Goal: Information Seeking & Learning: Learn about a topic

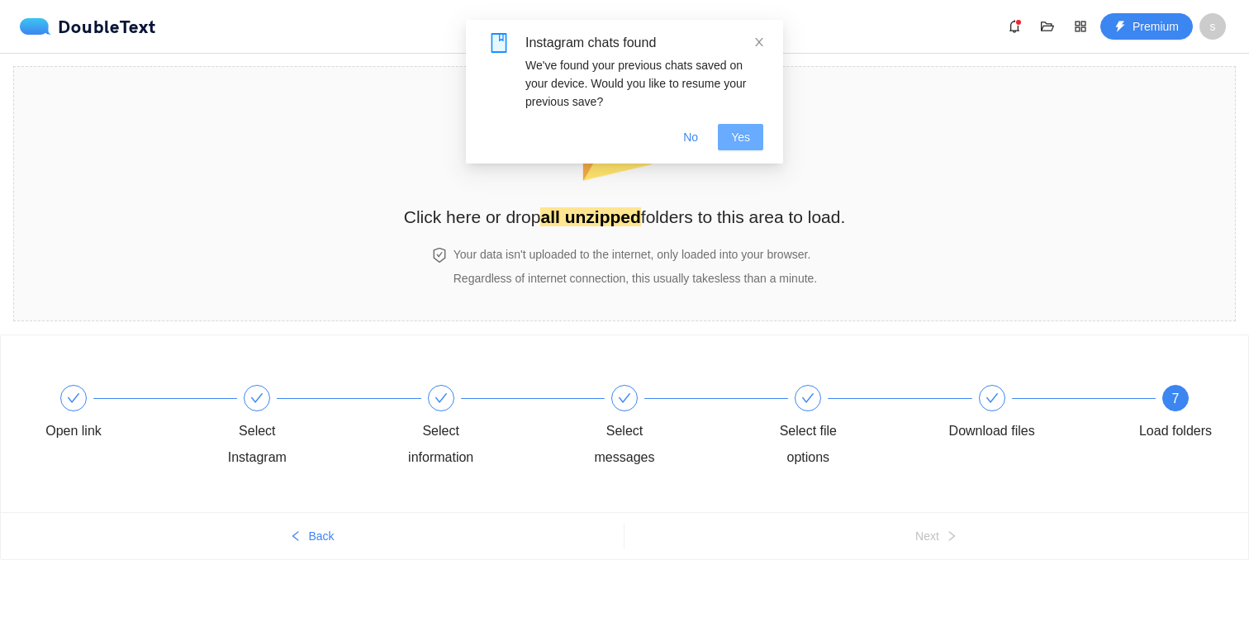
click at [739, 143] on span "Yes" at bounding box center [740, 137] width 19 height 18
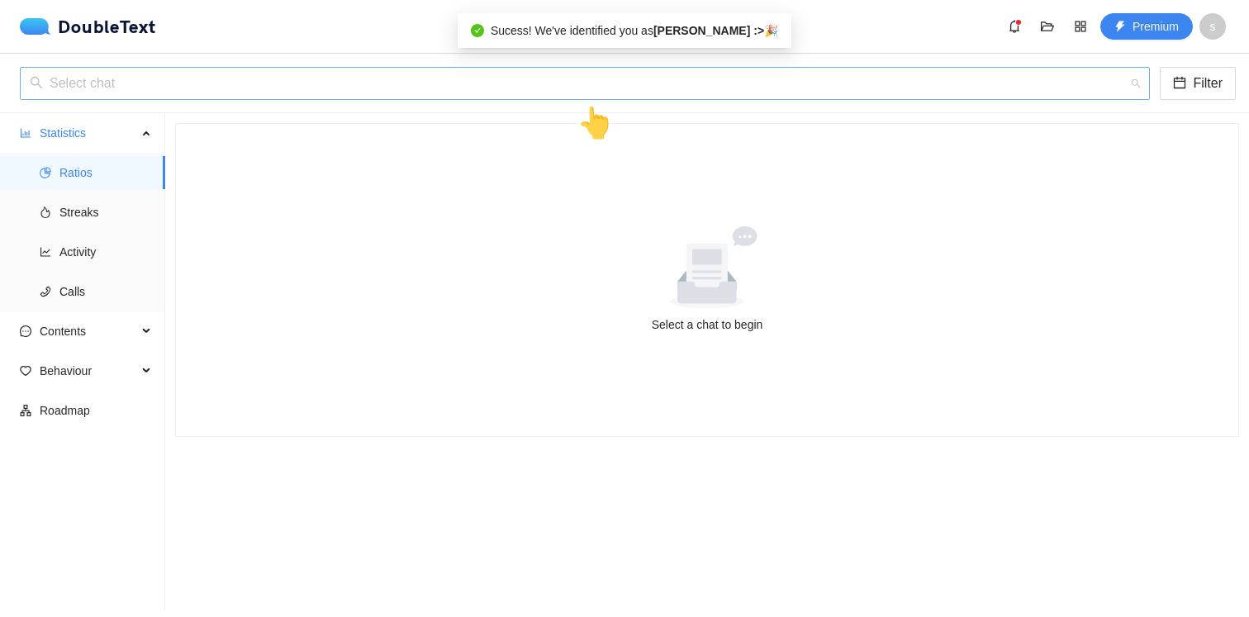
click at [482, 73] on input "search" at bounding box center [579, 83] width 1098 height 31
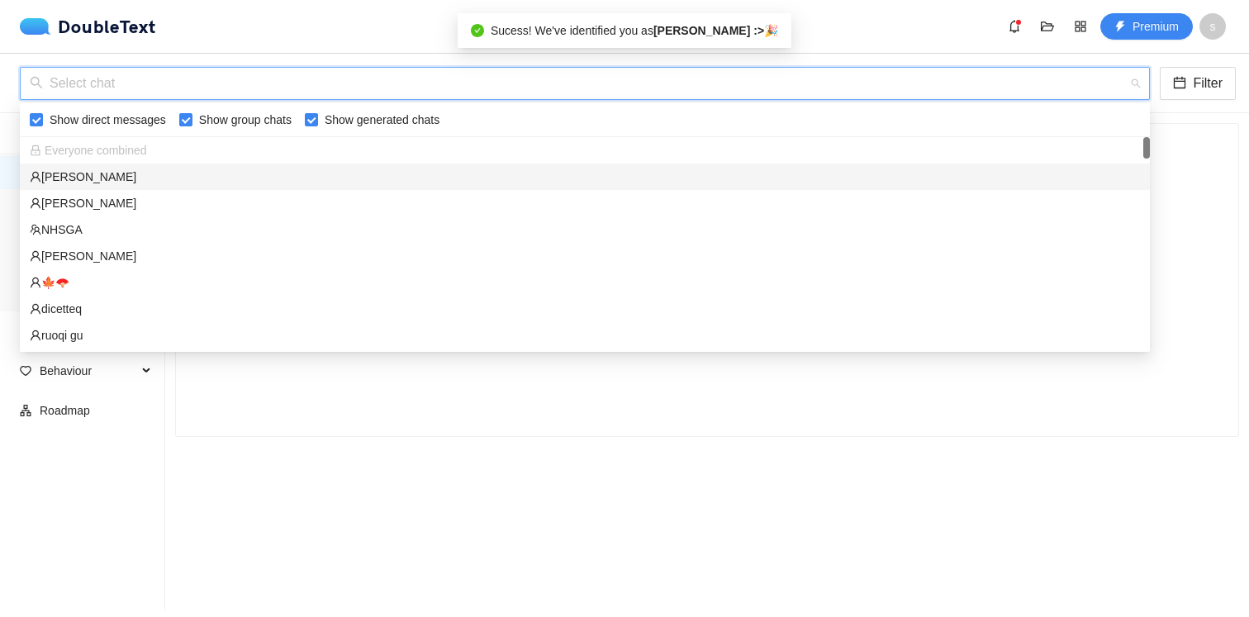
click at [452, 174] on div "[PERSON_NAME]" at bounding box center [585, 177] width 1110 height 18
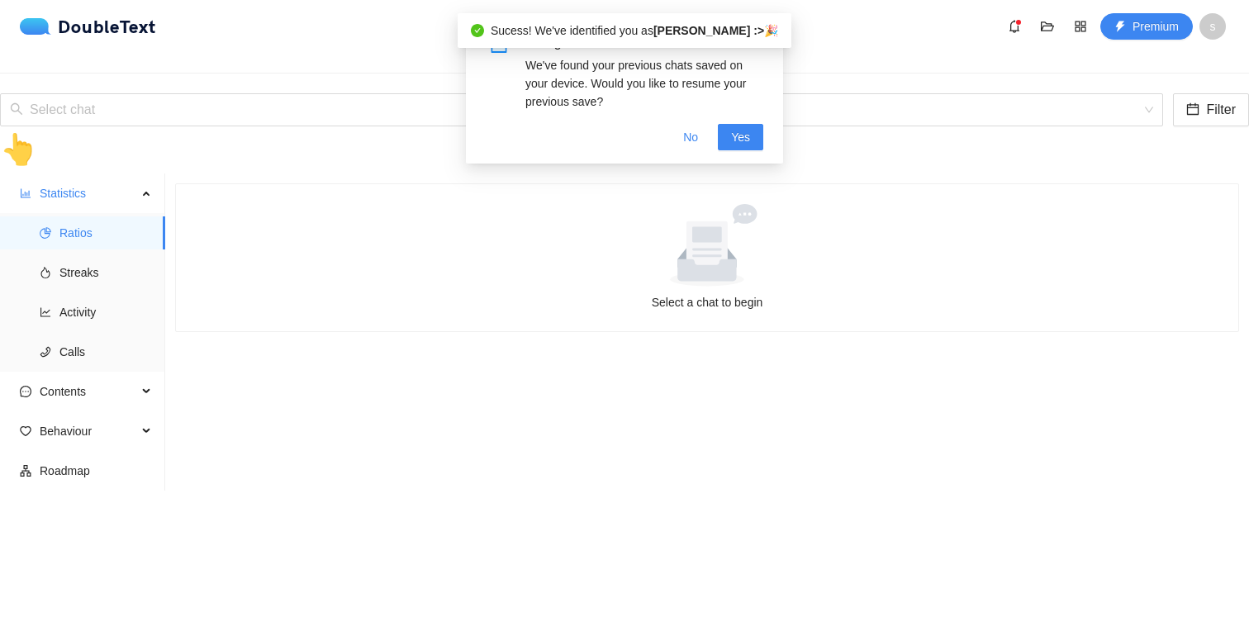
click at [358, 173] on section "Select a chat to begin" at bounding box center [706, 421] width 1083 height 497
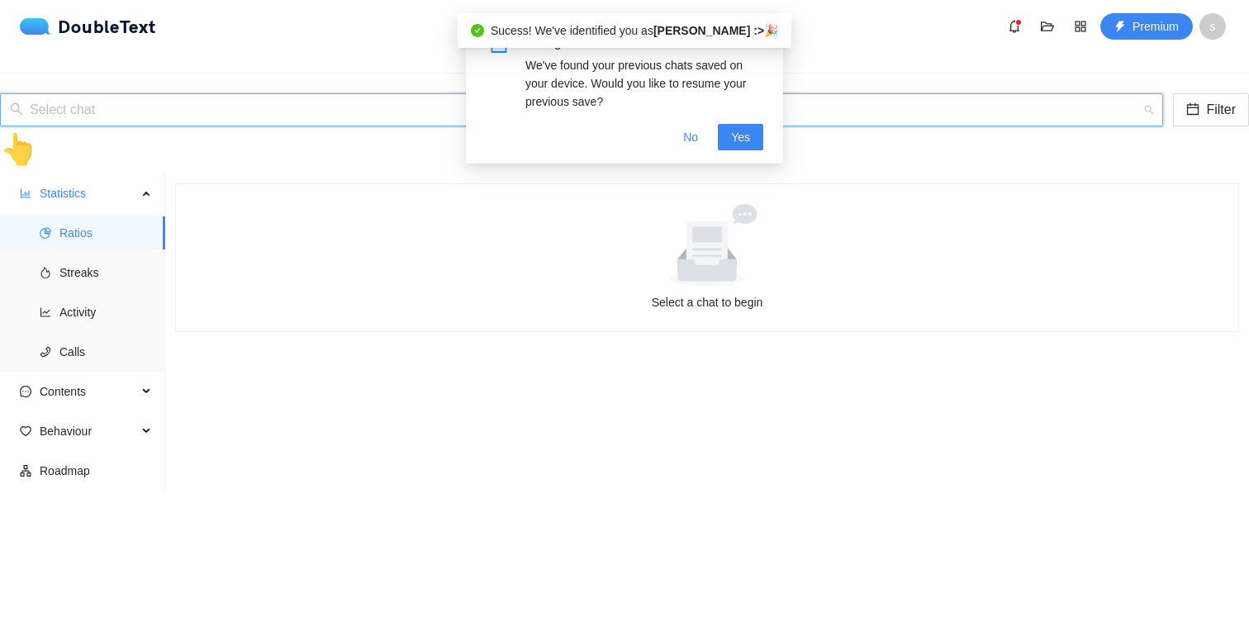
click at [353, 94] on input "search" at bounding box center [575, 109] width 1131 height 31
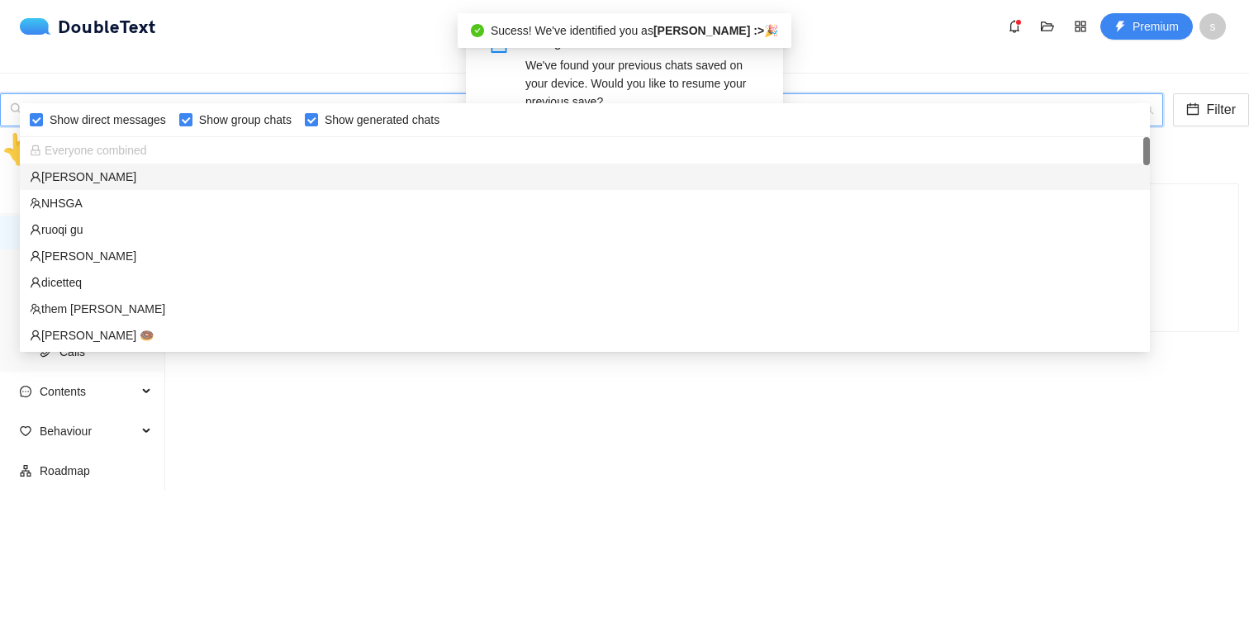
click at [294, 172] on div "[PERSON_NAME]" at bounding box center [585, 177] width 1110 height 18
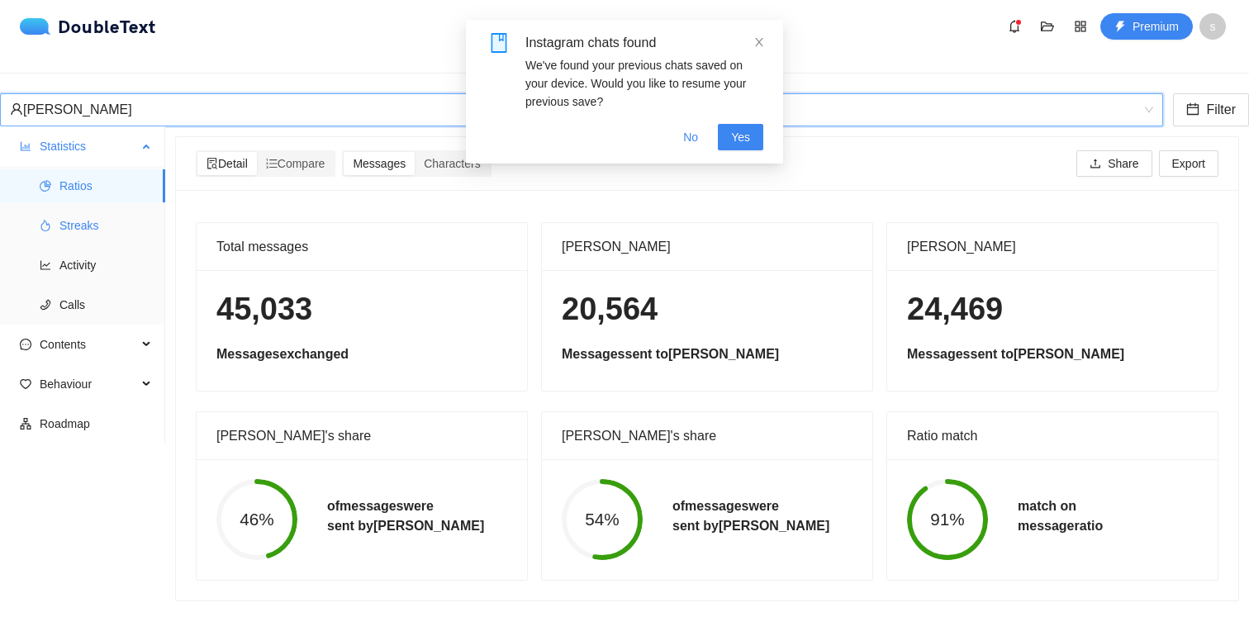
click at [59, 209] on span "Streaks" at bounding box center [105, 225] width 92 height 33
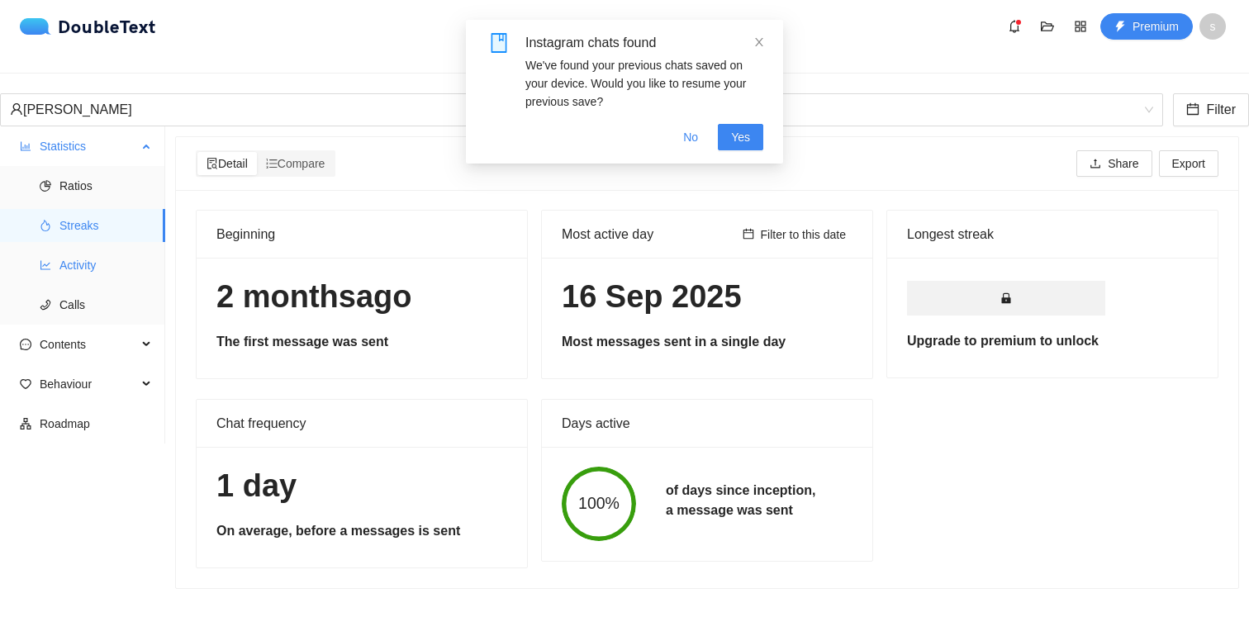
click at [73, 252] on span "Activity" at bounding box center [105, 265] width 92 height 33
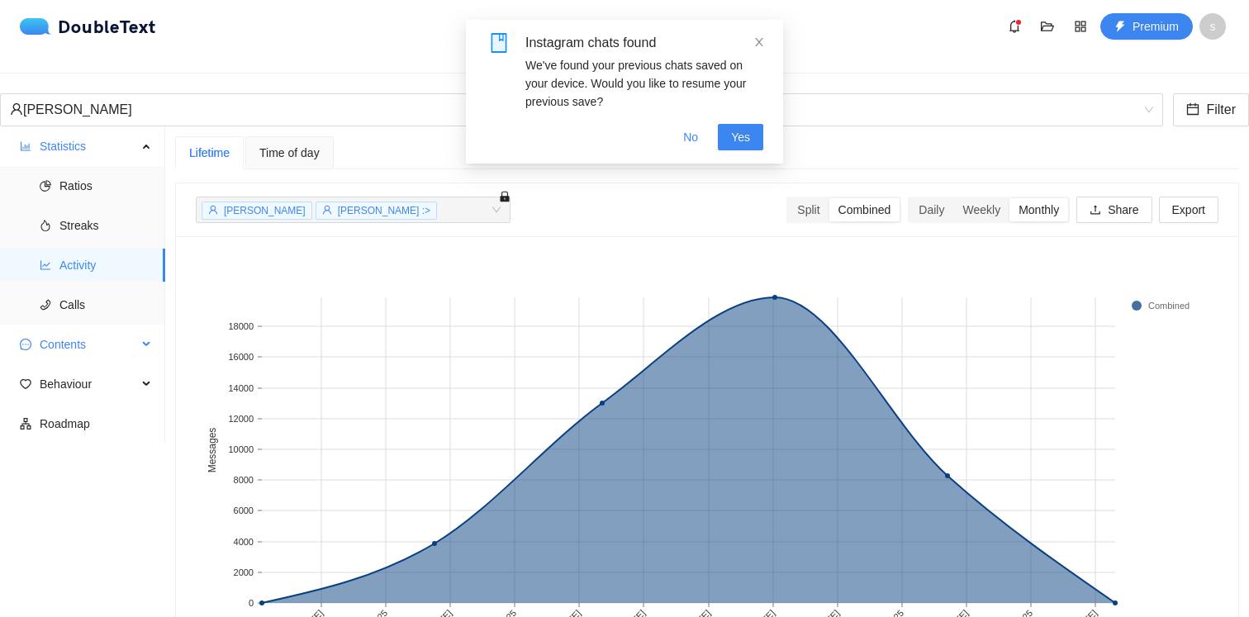
click at [77, 338] on span "Contents" at bounding box center [88, 344] width 97 height 33
click at [938, 198] on div "Daily" at bounding box center [931, 209] width 44 height 23
click at [909, 198] on input "Daily" at bounding box center [909, 198] width 0 height 0
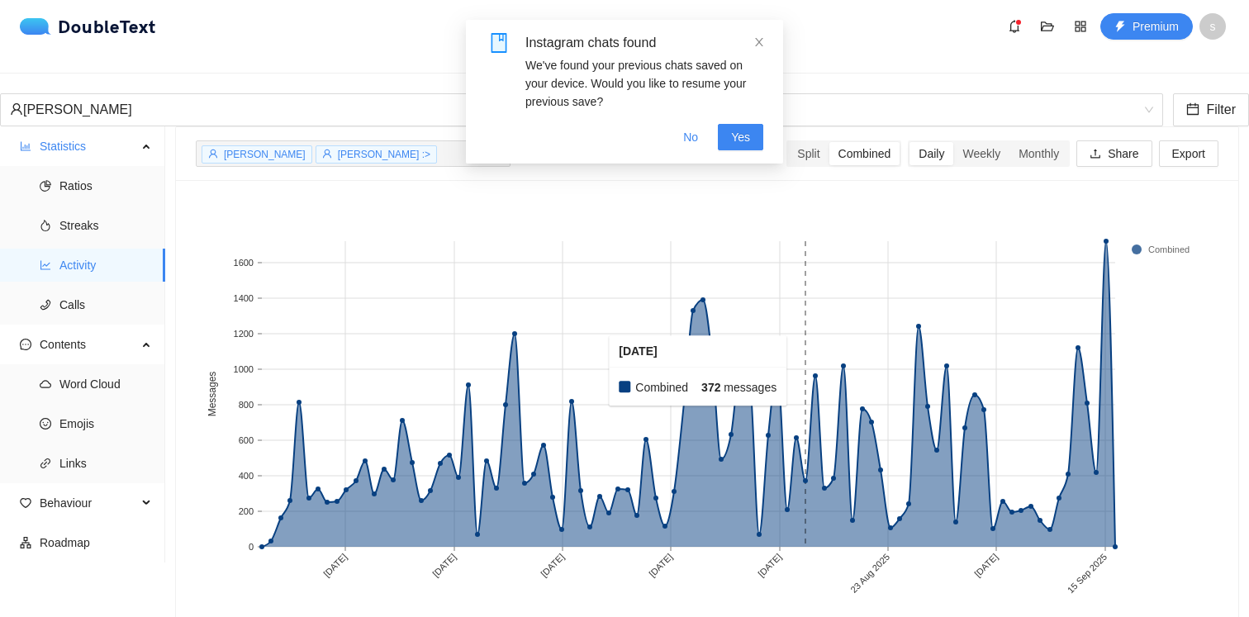
scroll to position [76, 0]
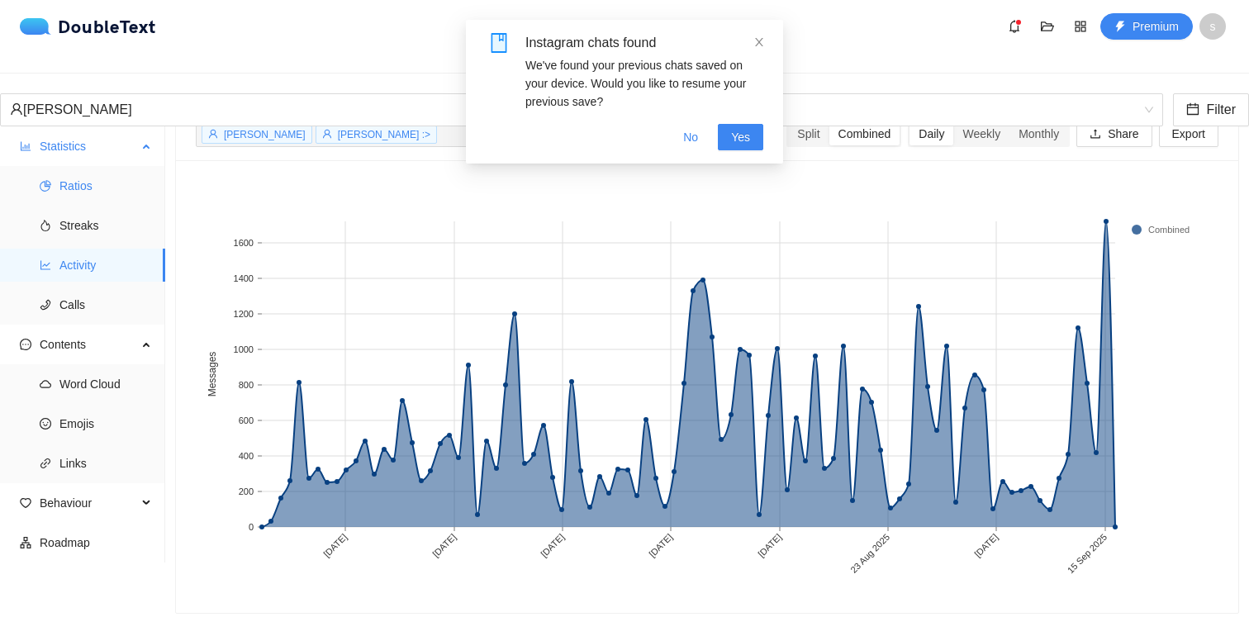
click at [93, 169] on span "Ratios" at bounding box center [105, 185] width 92 height 33
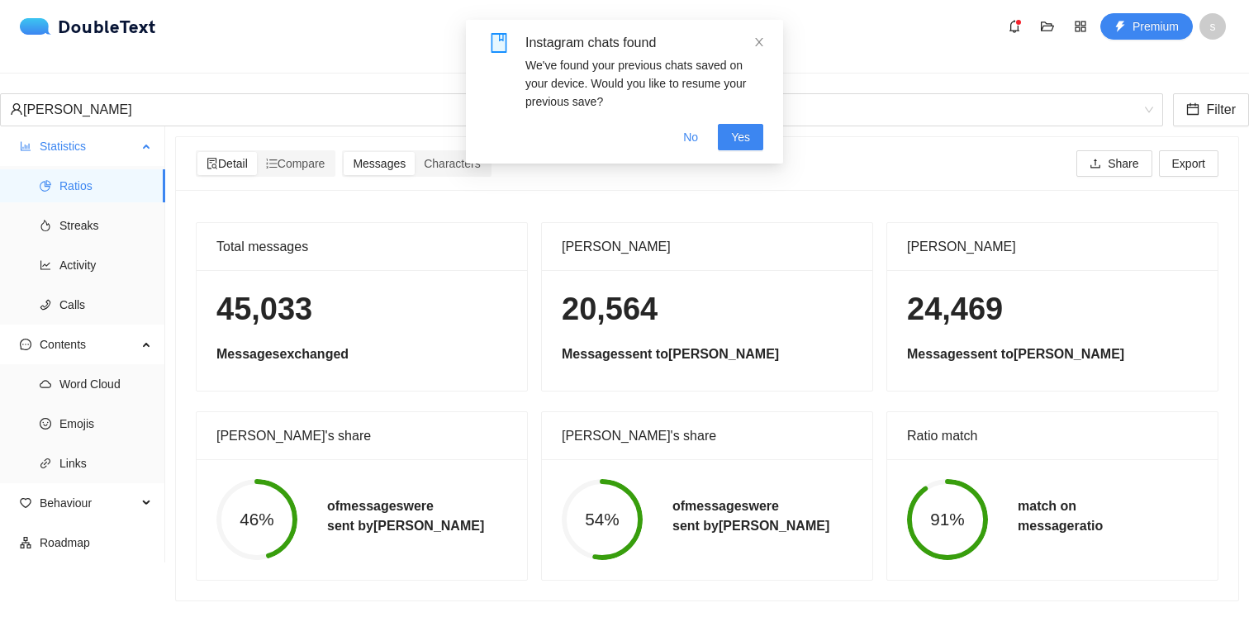
click at [78, 232] on ul "Ratios Streaks Activity Calls" at bounding box center [82, 245] width 164 height 159
click at [78, 254] on span "Activity" at bounding box center [105, 265] width 92 height 33
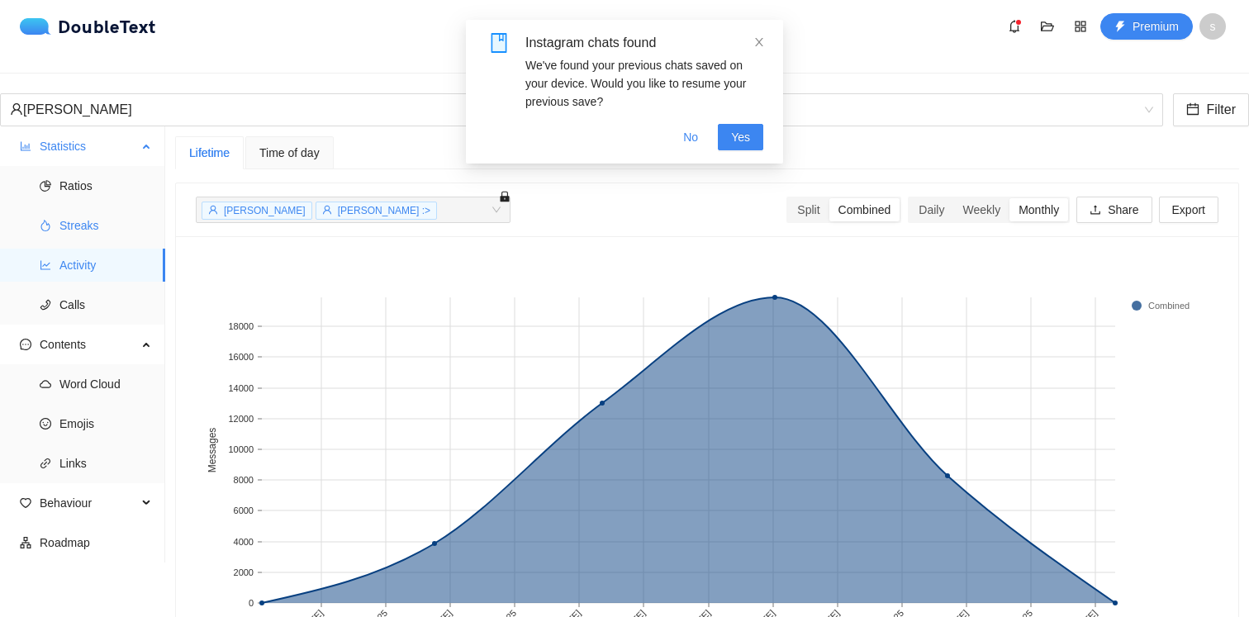
click at [74, 209] on span "Streaks" at bounding box center [105, 225] width 92 height 33
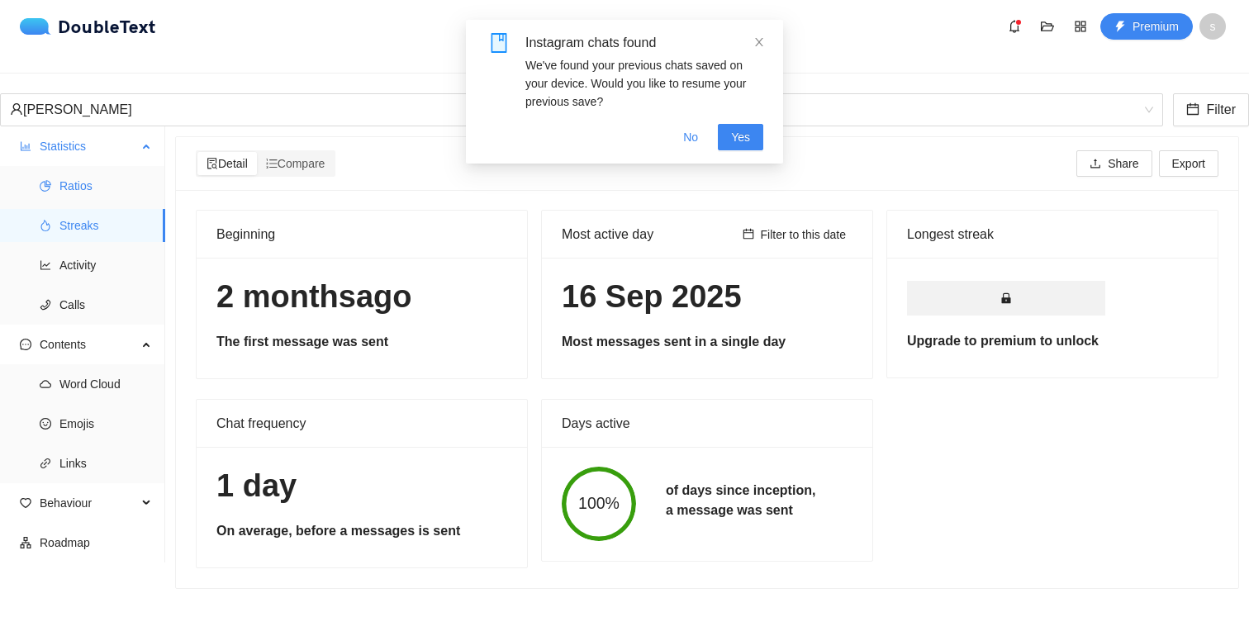
click at [83, 169] on span "Ratios" at bounding box center [105, 185] width 92 height 33
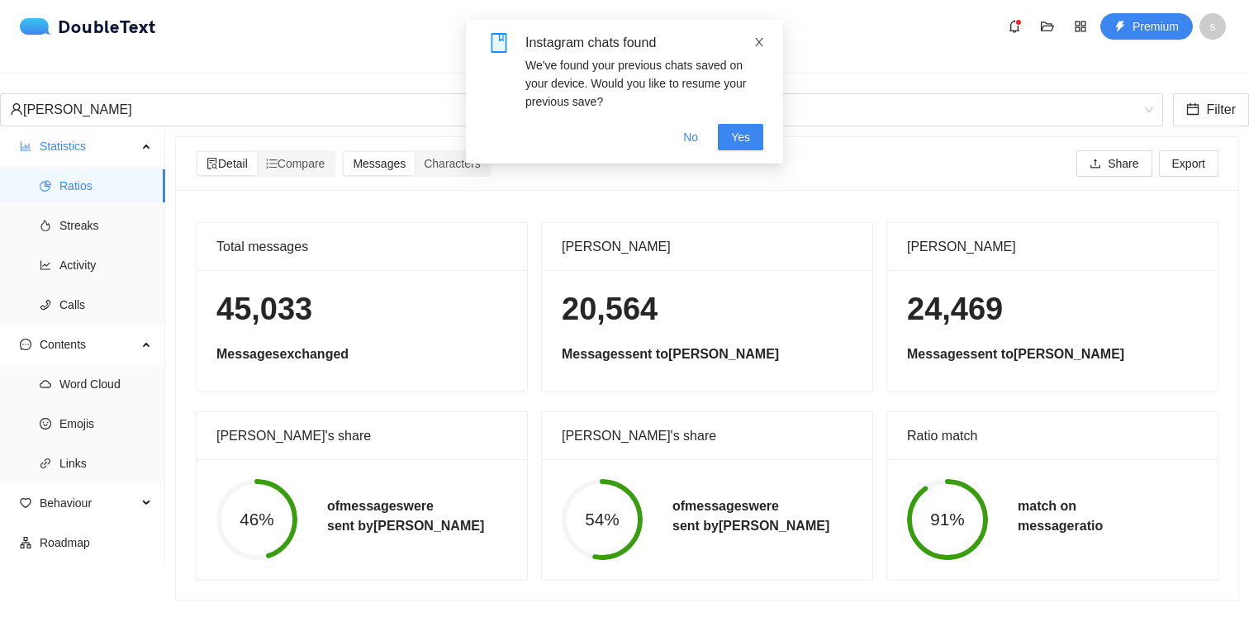
click at [760, 45] on icon "close" at bounding box center [759, 42] width 12 height 12
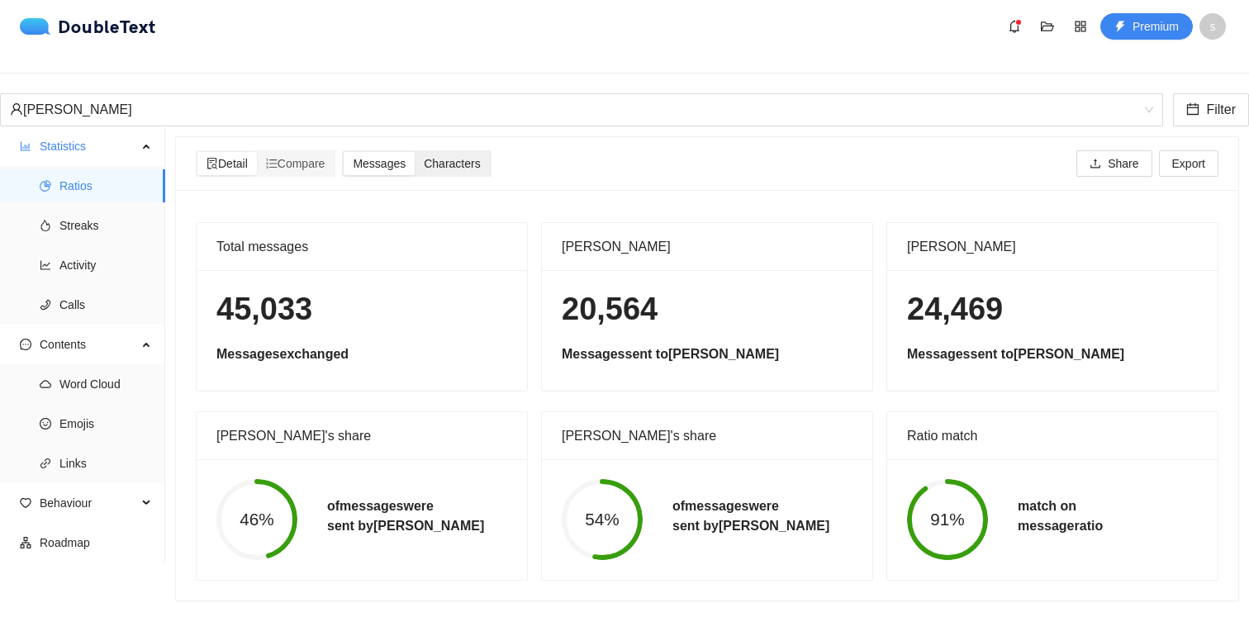
click at [451, 157] on span "Characters" at bounding box center [452, 163] width 56 height 13
click at [415, 152] on input "Characters" at bounding box center [415, 152] width 0 height 0
click at [386, 157] on span "Messages" at bounding box center [379, 163] width 53 height 13
click at [344, 152] on input "Messages" at bounding box center [344, 152] width 0 height 0
click at [112, 294] on span "Calls" at bounding box center [105, 304] width 92 height 33
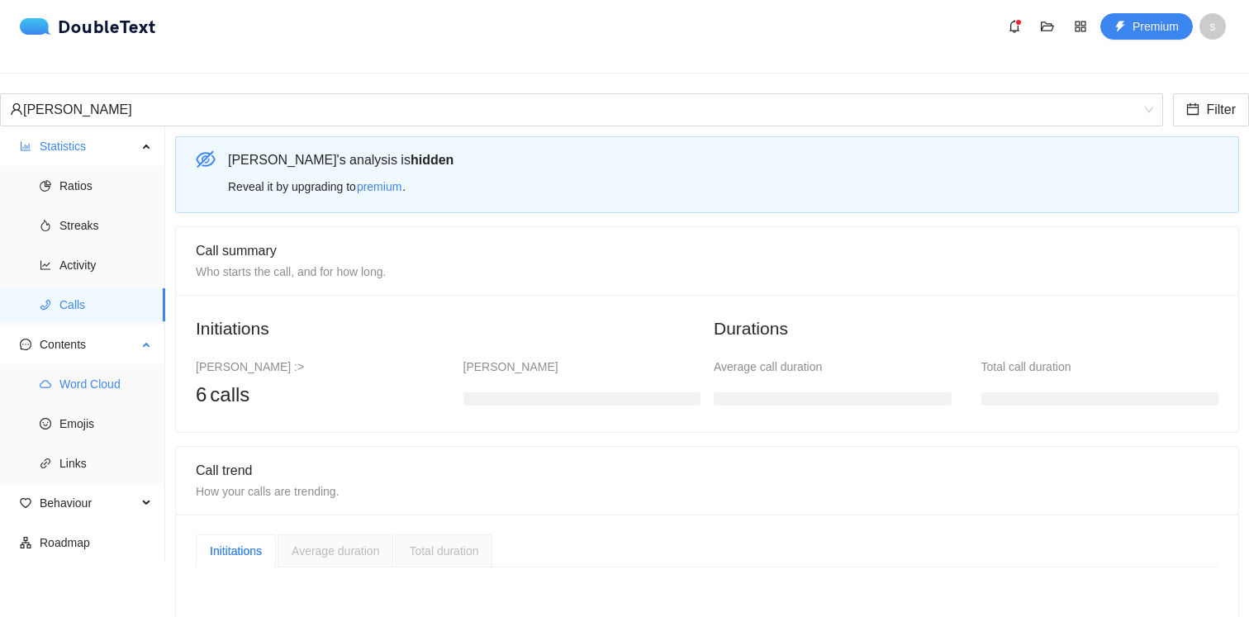
click at [89, 379] on span "Word Cloud" at bounding box center [105, 383] width 92 height 33
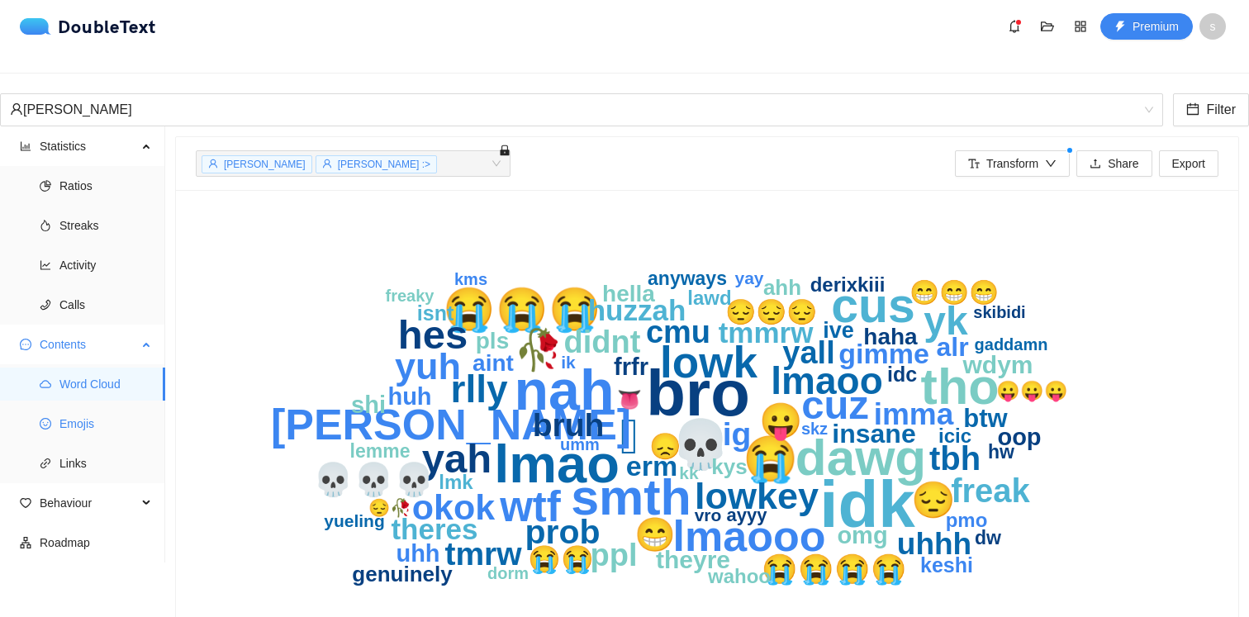
click at [87, 407] on span "Emojis" at bounding box center [105, 423] width 92 height 33
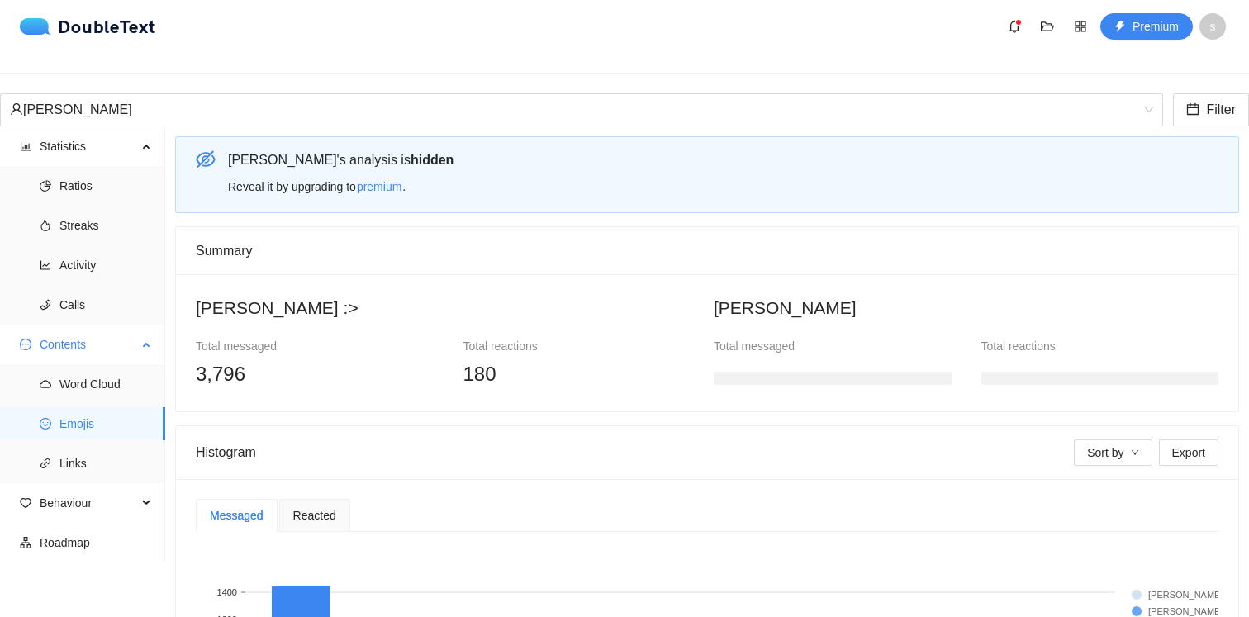
click at [99, 426] on span "Emojis" at bounding box center [105, 423] width 92 height 33
click at [99, 447] on span "Links" at bounding box center [105, 463] width 92 height 33
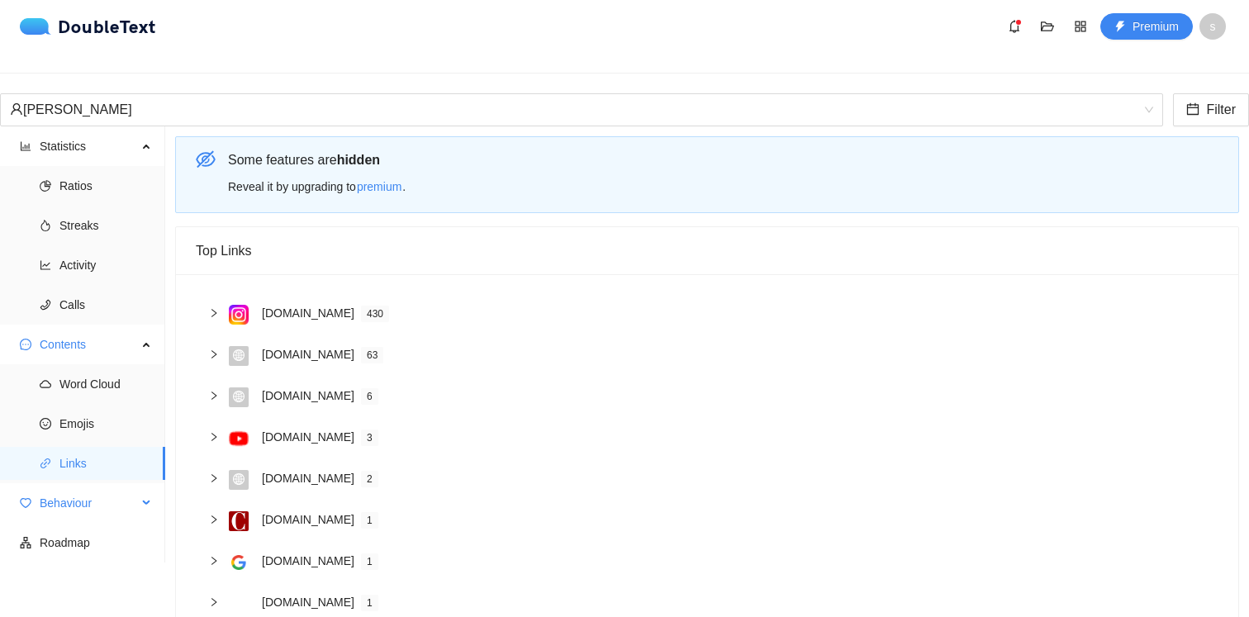
click at [79, 486] on span "Behaviour" at bounding box center [88, 502] width 97 height 33
click at [89, 526] on span "Engagement" at bounding box center [105, 542] width 92 height 33
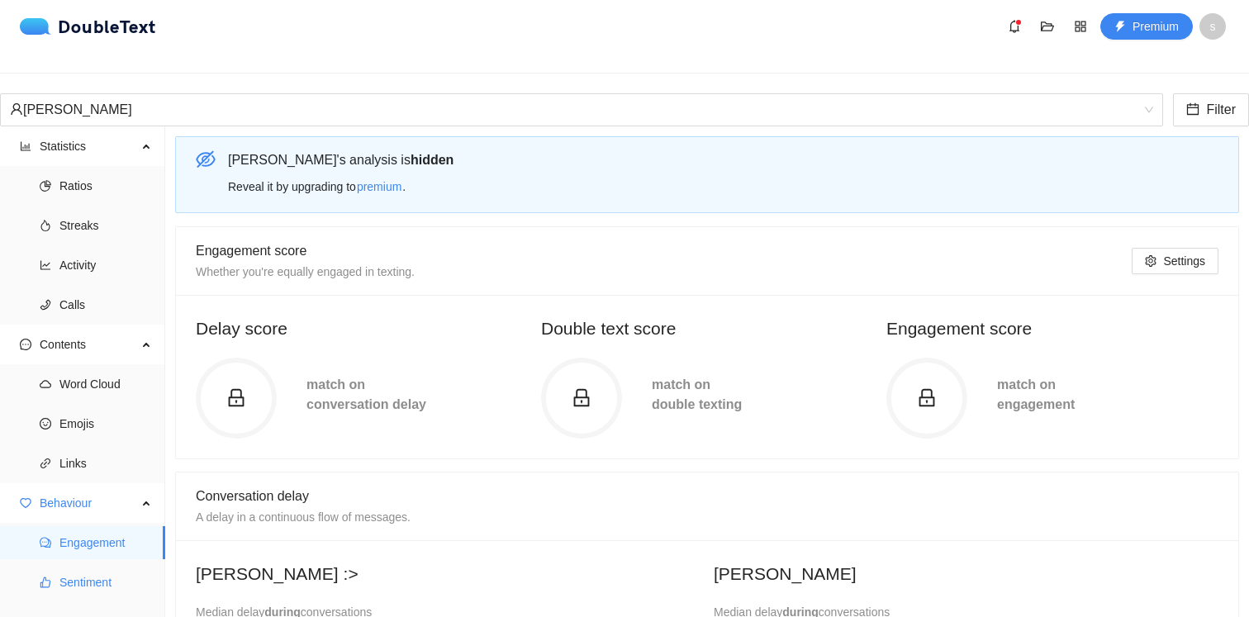
drag, startPoint x: 85, startPoint y: 558, endPoint x: 356, endPoint y: 543, distance: 271.3
click at [353, 543] on section "Statistics Ratios Streaks Activity Calls Contents Word Cloud Emojis Links Behav…" at bounding box center [624, 411] width 1249 height 571
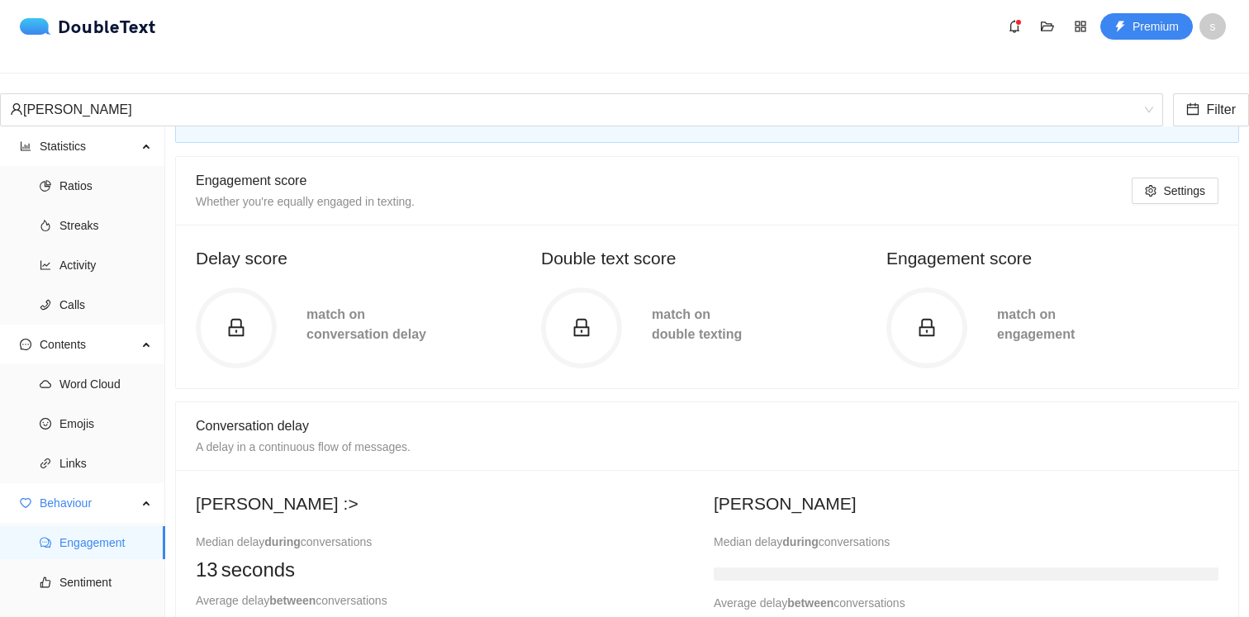
scroll to position [234, 0]
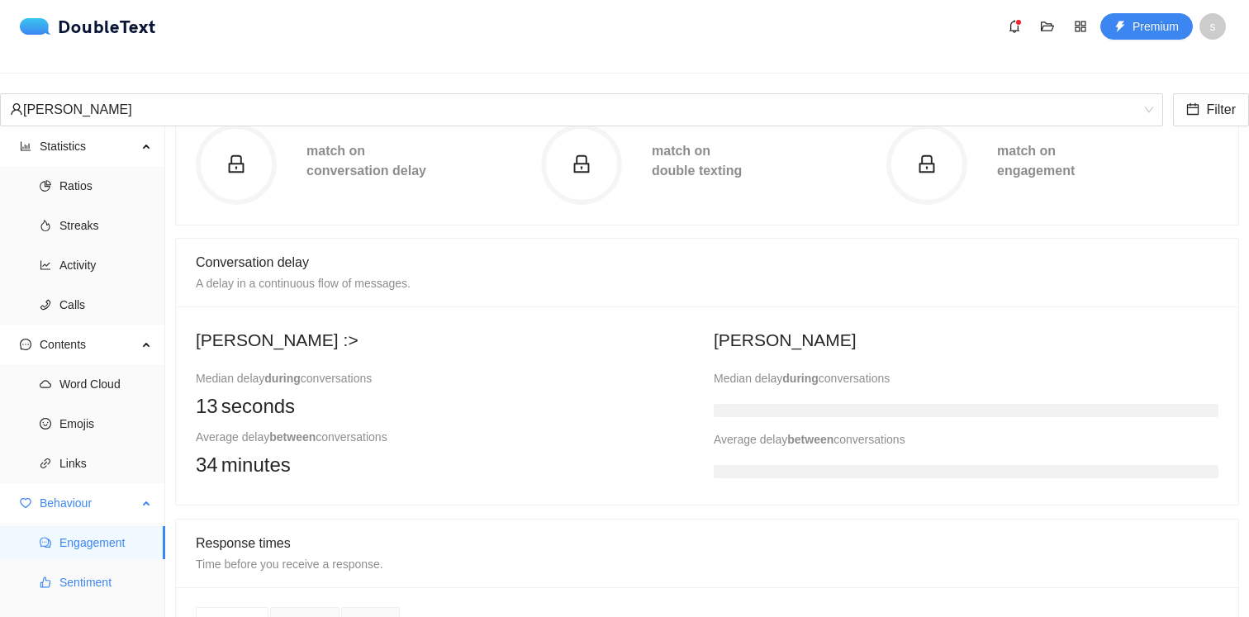
click at [93, 566] on span "Sentiment" at bounding box center [105, 582] width 92 height 33
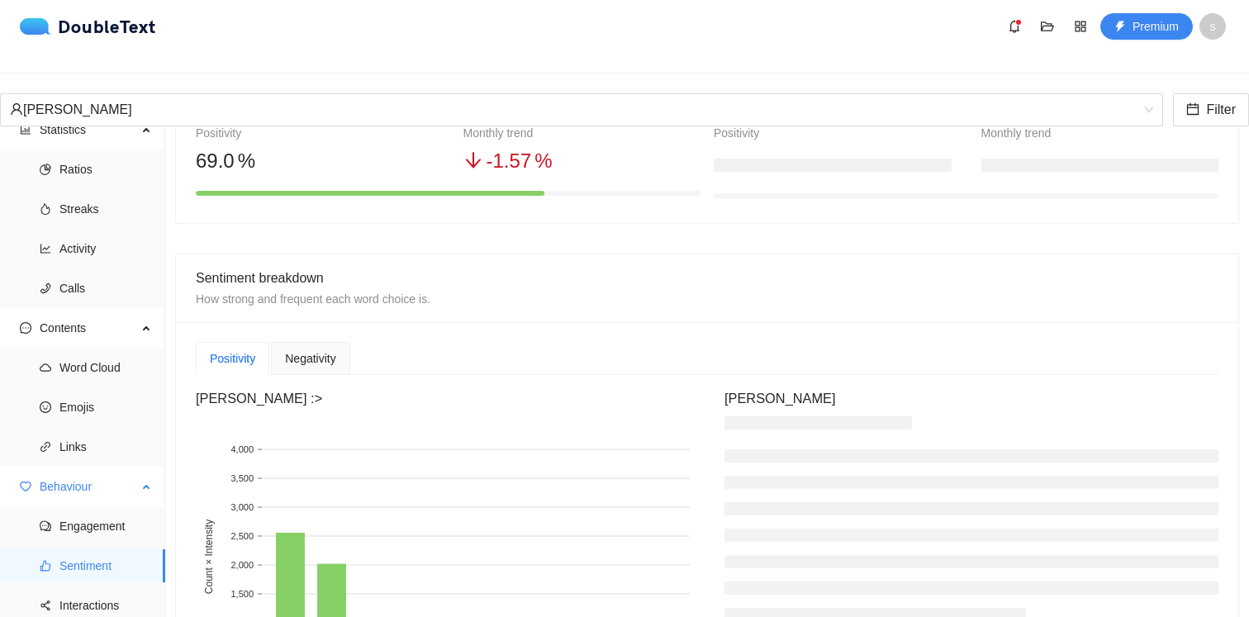
scroll to position [55, 0]
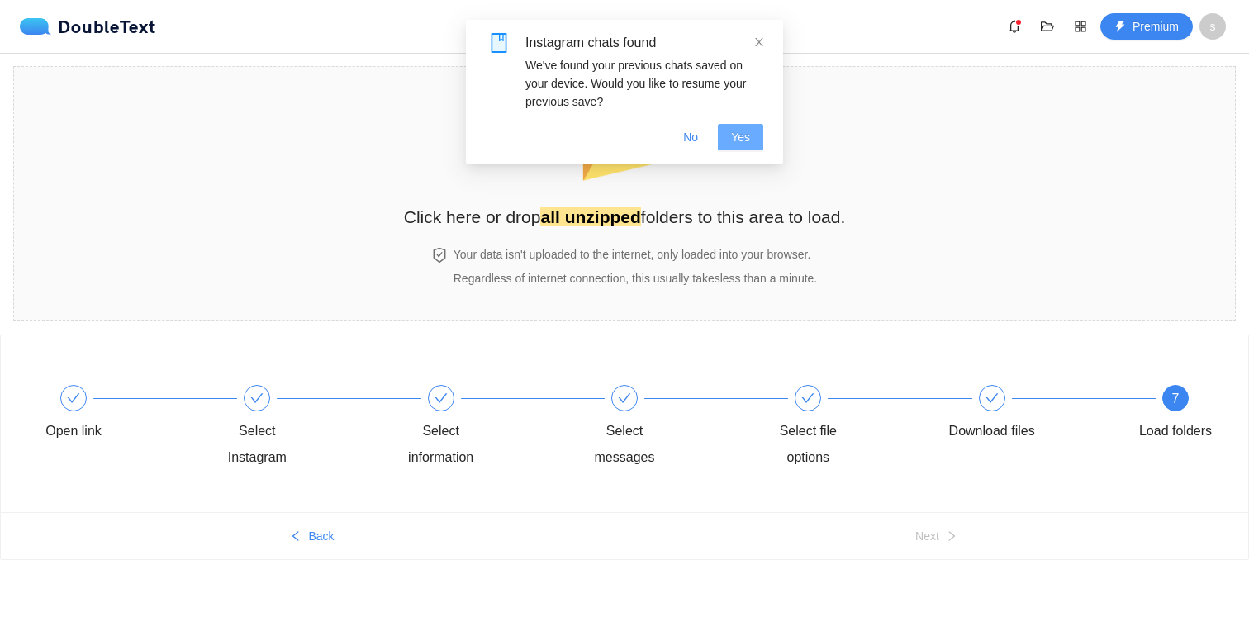
click at [729, 136] on button "Yes" at bounding box center [740, 137] width 45 height 26
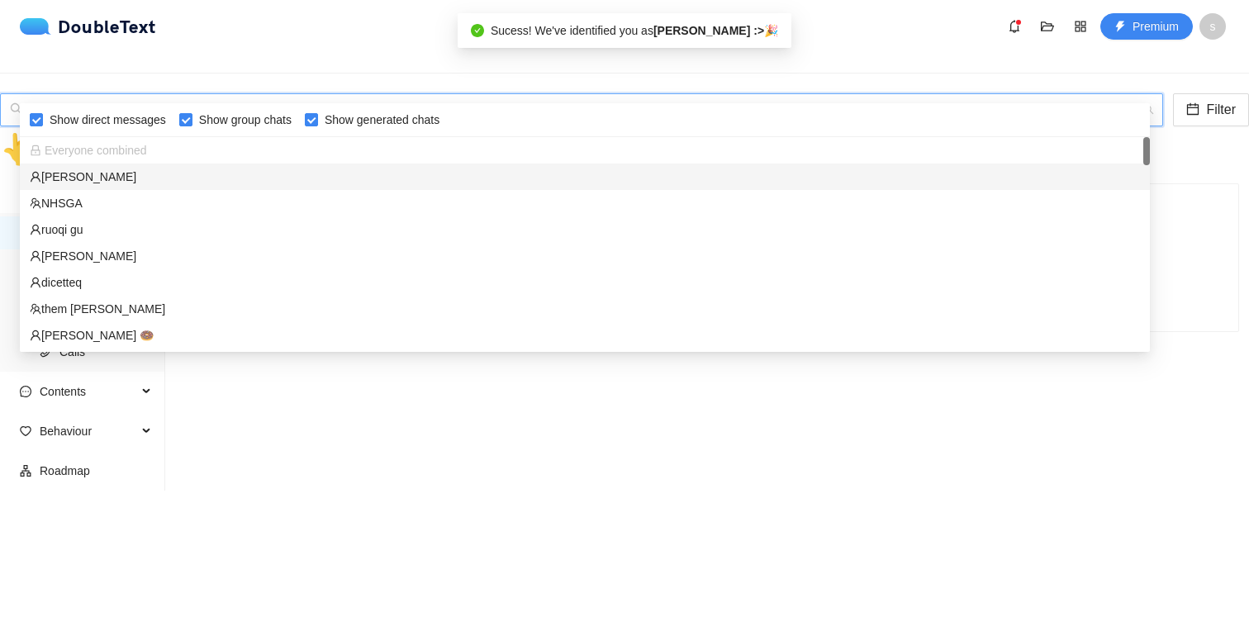
click at [717, 94] on input "search" at bounding box center [575, 109] width 1131 height 31
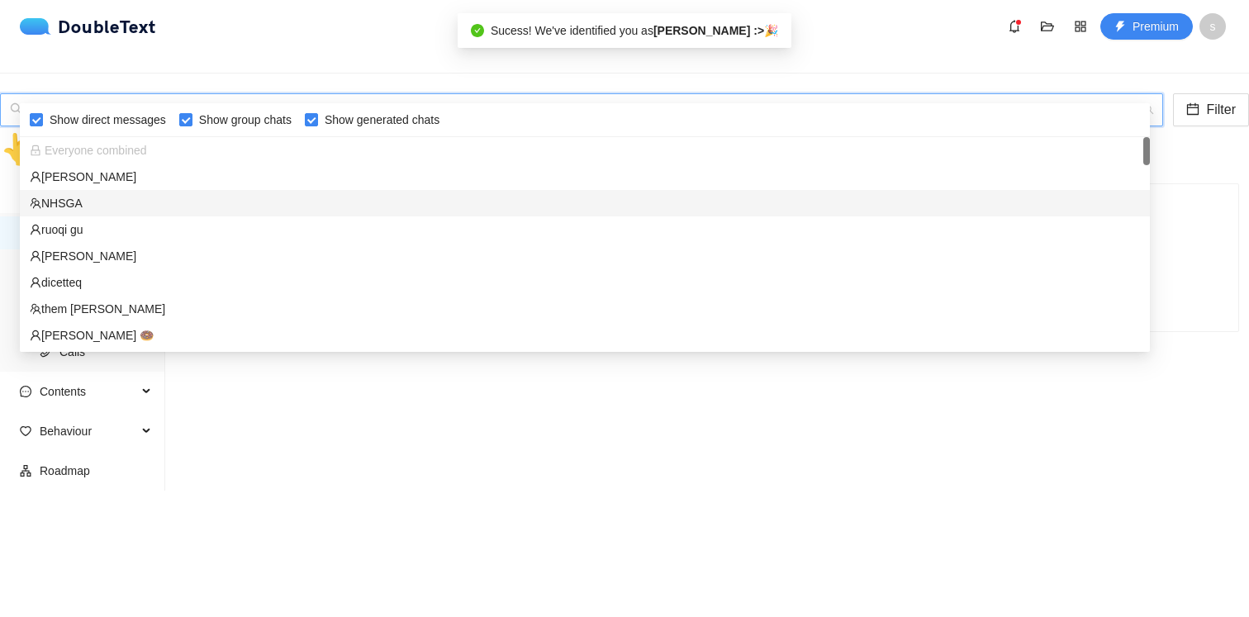
click at [550, 208] on div "NHSGA" at bounding box center [585, 203] width 1110 height 18
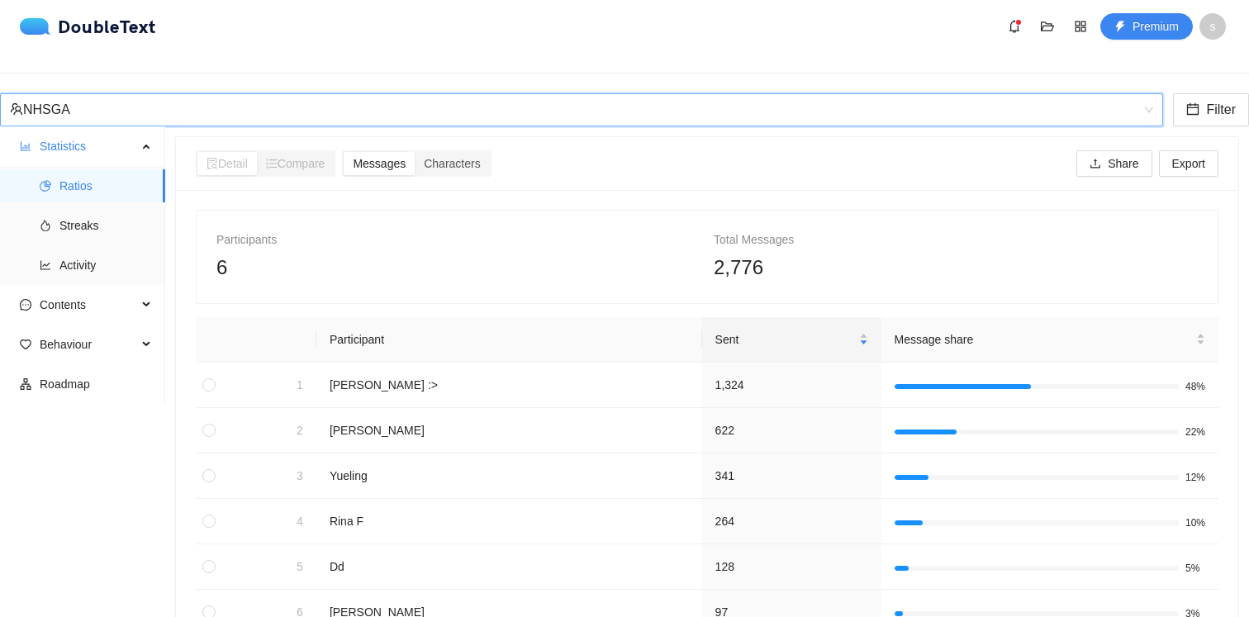
click at [506, 94] on div "NHSGA" at bounding box center [574, 109] width 1128 height 31
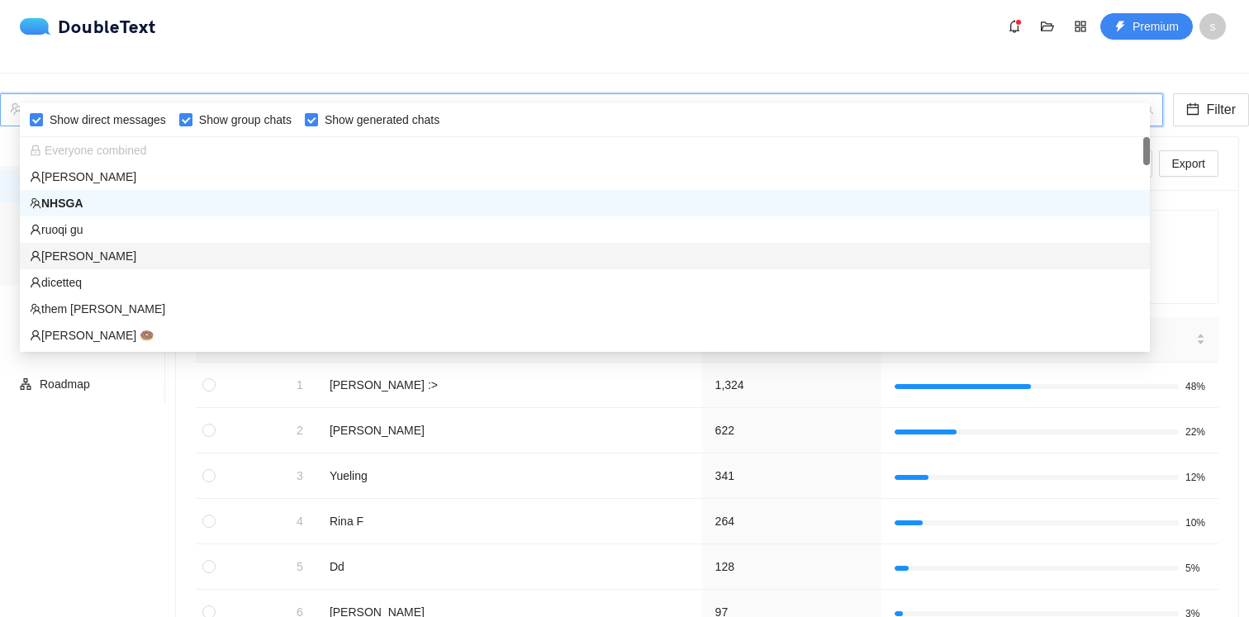
click at [477, 243] on div "[PERSON_NAME]" at bounding box center [585, 256] width 1130 height 26
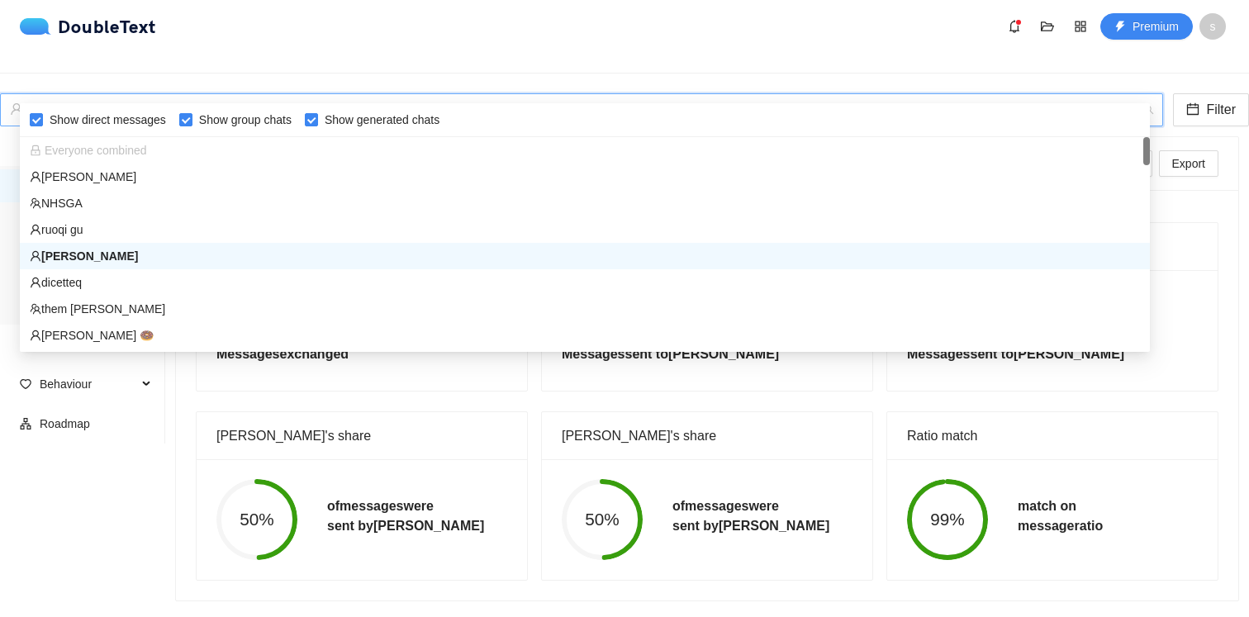
click at [481, 94] on div "[PERSON_NAME]" at bounding box center [574, 109] width 1128 height 31
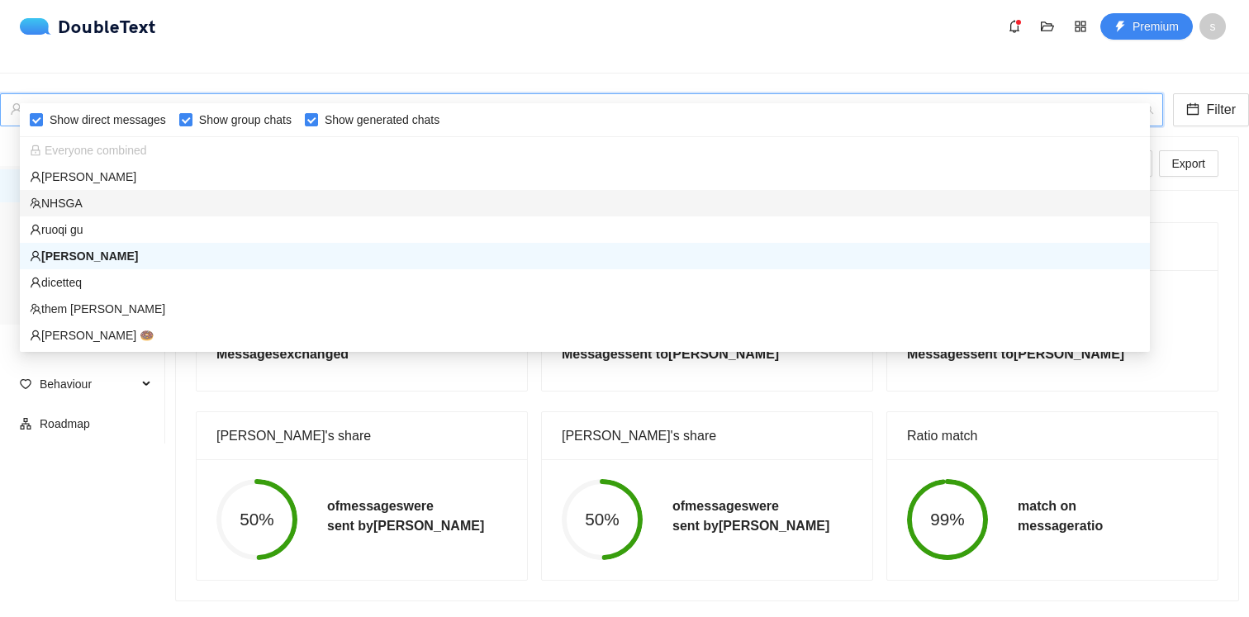
click at [404, 207] on div "NHSGA" at bounding box center [585, 203] width 1110 height 18
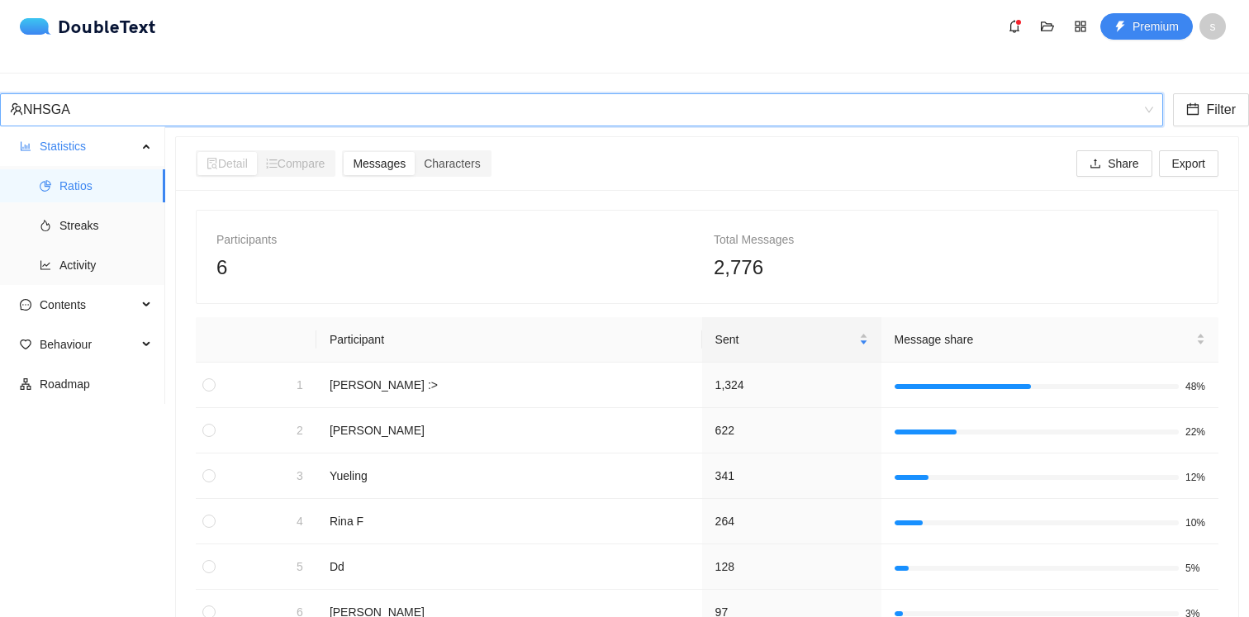
click at [453, 94] on div "NHSGA" at bounding box center [574, 109] width 1128 height 31
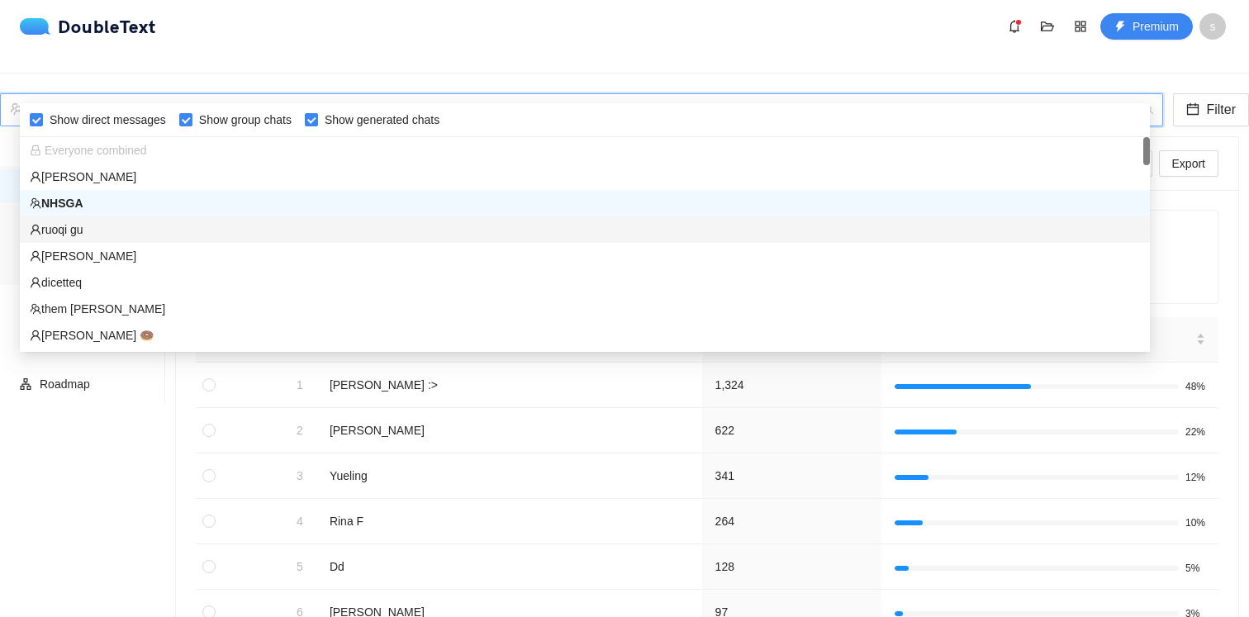
click at [346, 239] on div "ruoqi gu" at bounding box center [585, 229] width 1130 height 26
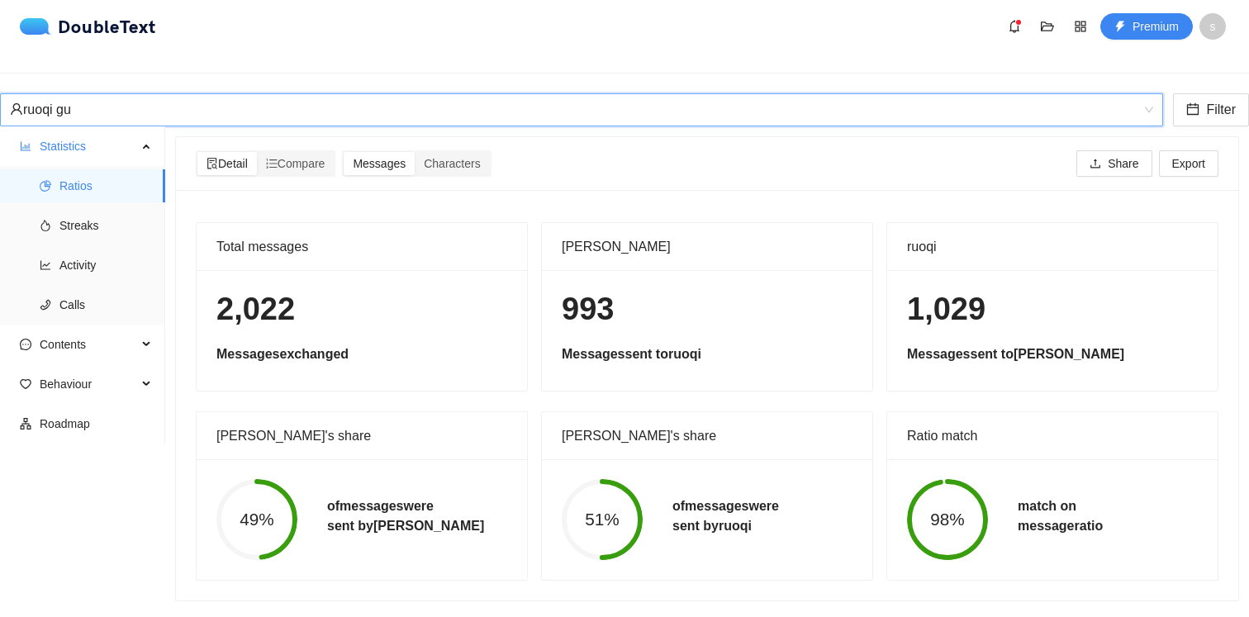
click at [382, 94] on div "ruoqi gu" at bounding box center [574, 109] width 1128 height 31
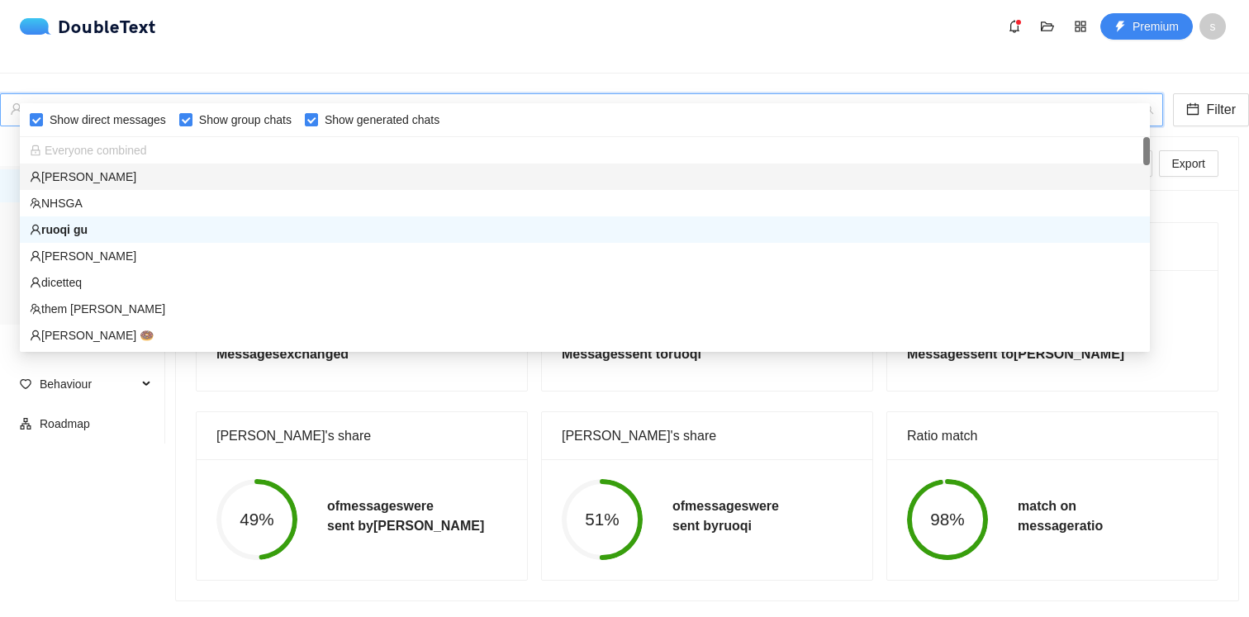
click at [308, 172] on div "[PERSON_NAME]" at bounding box center [585, 177] width 1110 height 18
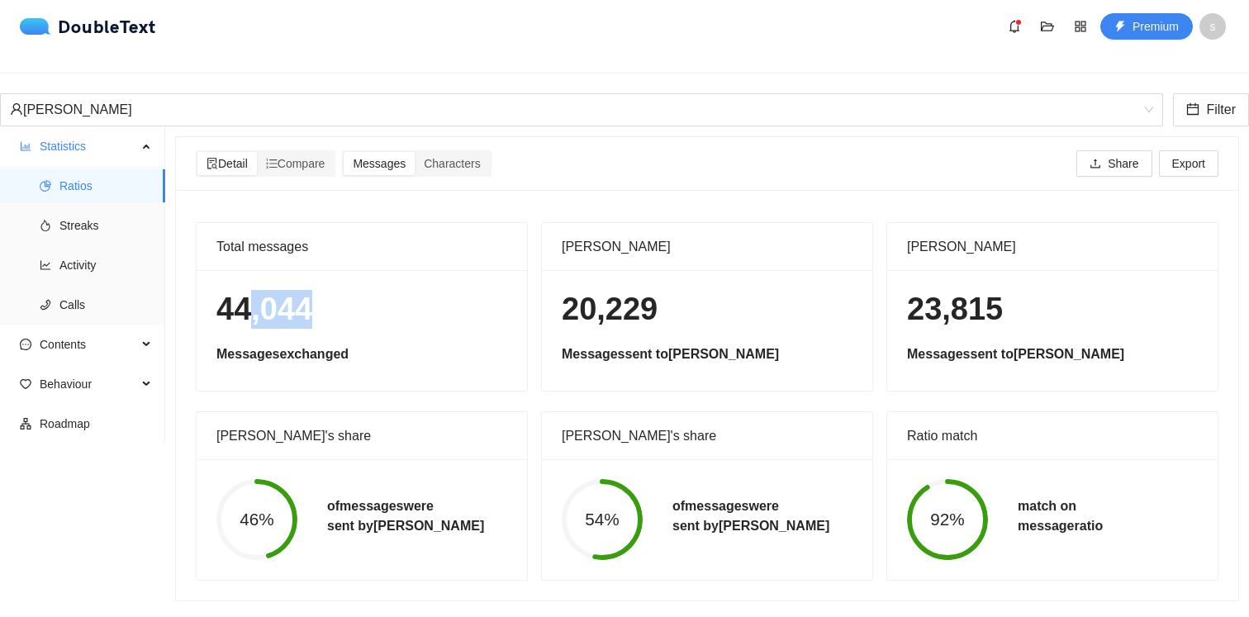
drag, startPoint x: 336, startPoint y: 302, endPoint x: 249, endPoint y: 299, distance: 87.6
click at [249, 299] on h1 "44,044" at bounding box center [361, 309] width 291 height 39
click at [101, 216] on span "Streaks" at bounding box center [105, 225] width 92 height 33
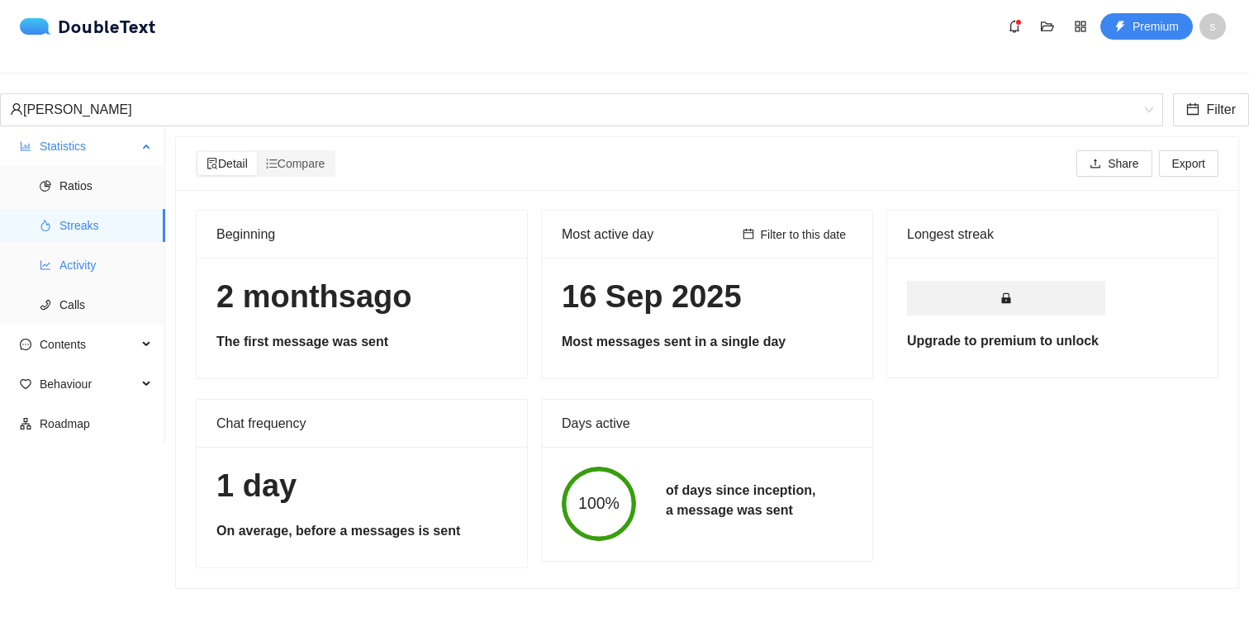
click at [111, 253] on span "Activity" at bounding box center [105, 265] width 92 height 33
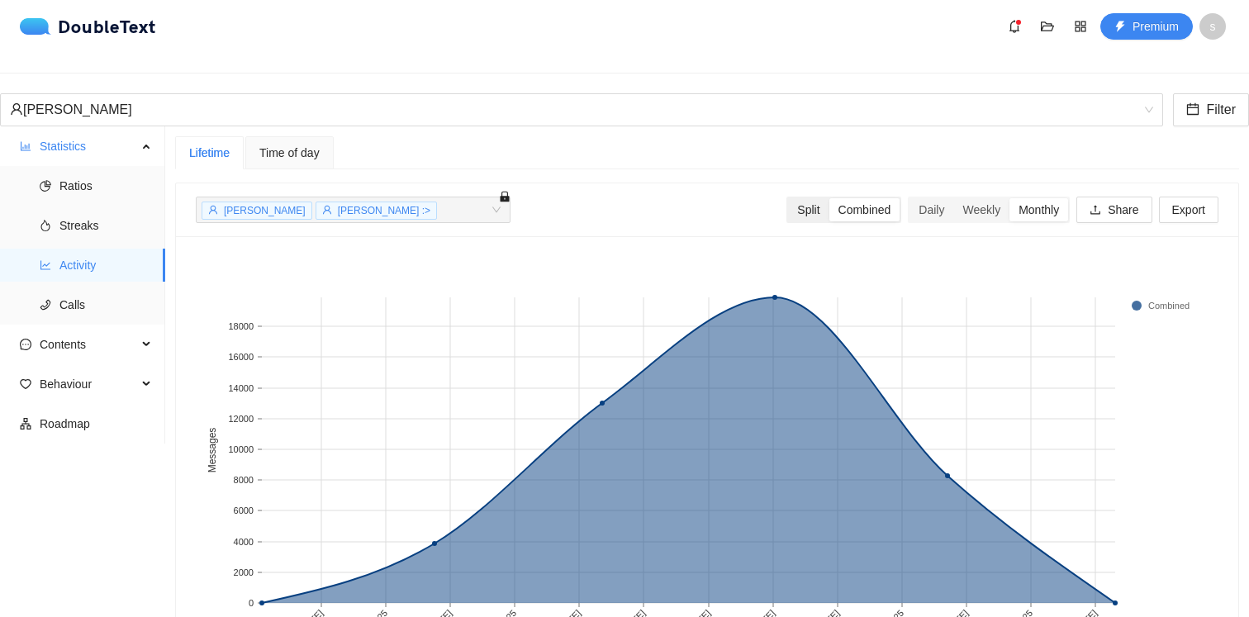
click at [804, 198] on div "Split" at bounding box center [808, 209] width 40 height 23
click at [788, 198] on input "Split" at bounding box center [788, 198] width 0 height 0
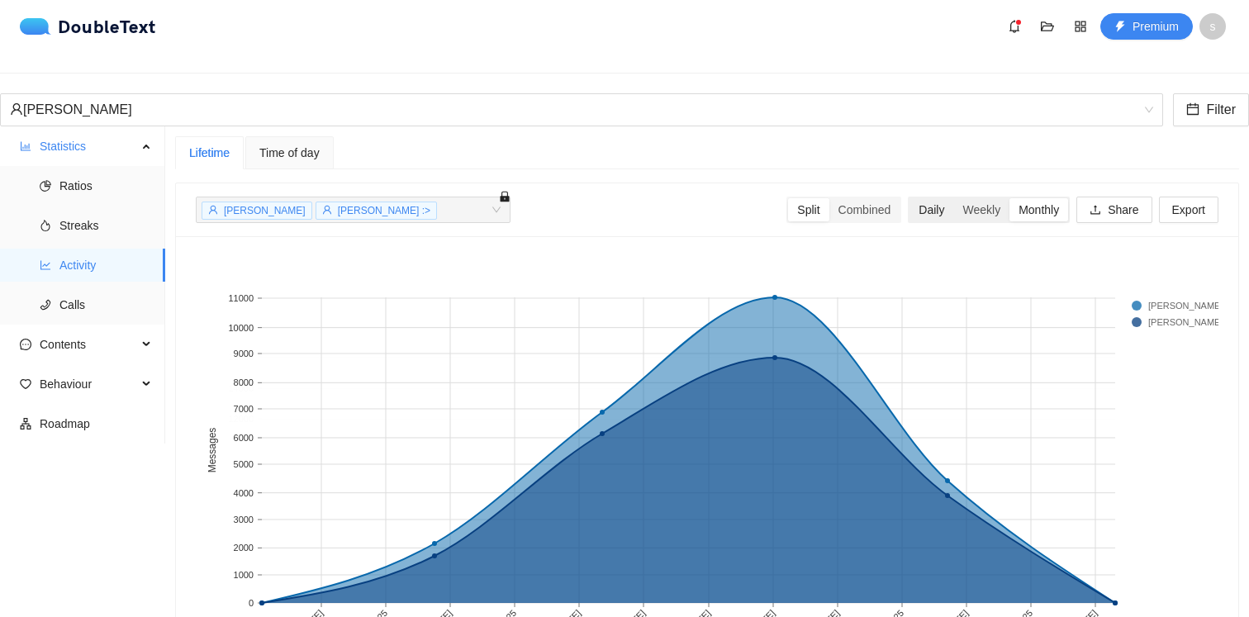
click at [914, 198] on div "Daily" at bounding box center [931, 209] width 44 height 23
click at [909, 198] on input "Daily" at bounding box center [909, 198] width 0 height 0
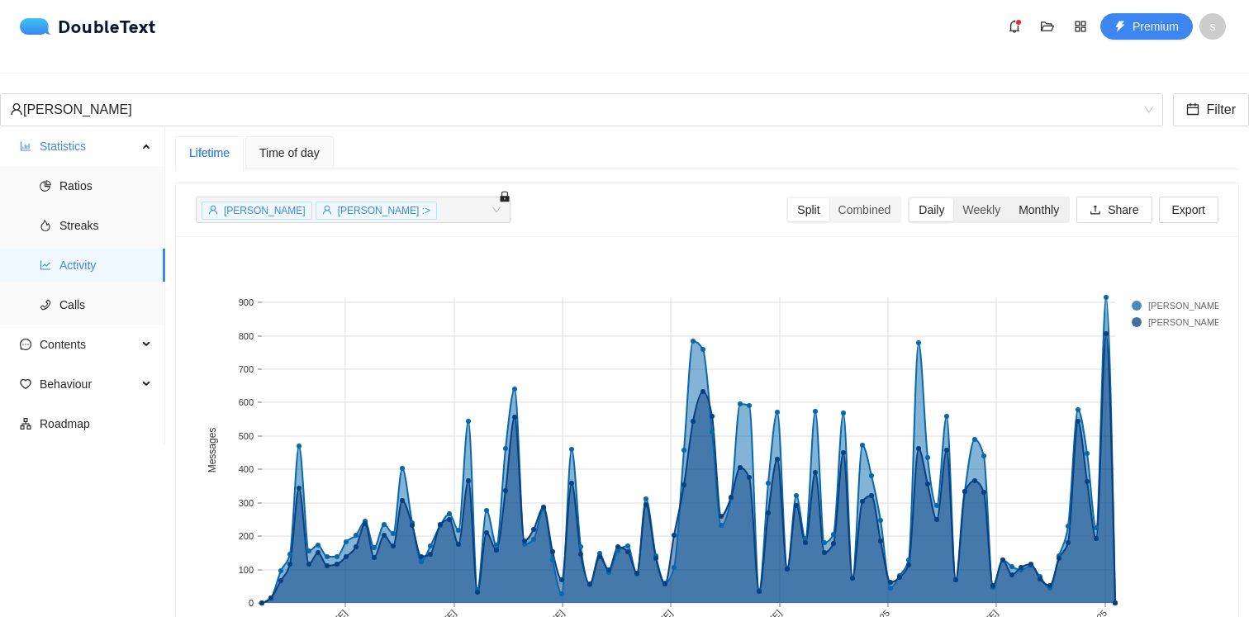
click at [1040, 201] on div "Monthly" at bounding box center [1038, 209] width 59 height 23
click at [1009, 198] on input "Monthly" at bounding box center [1009, 198] width 0 height 0
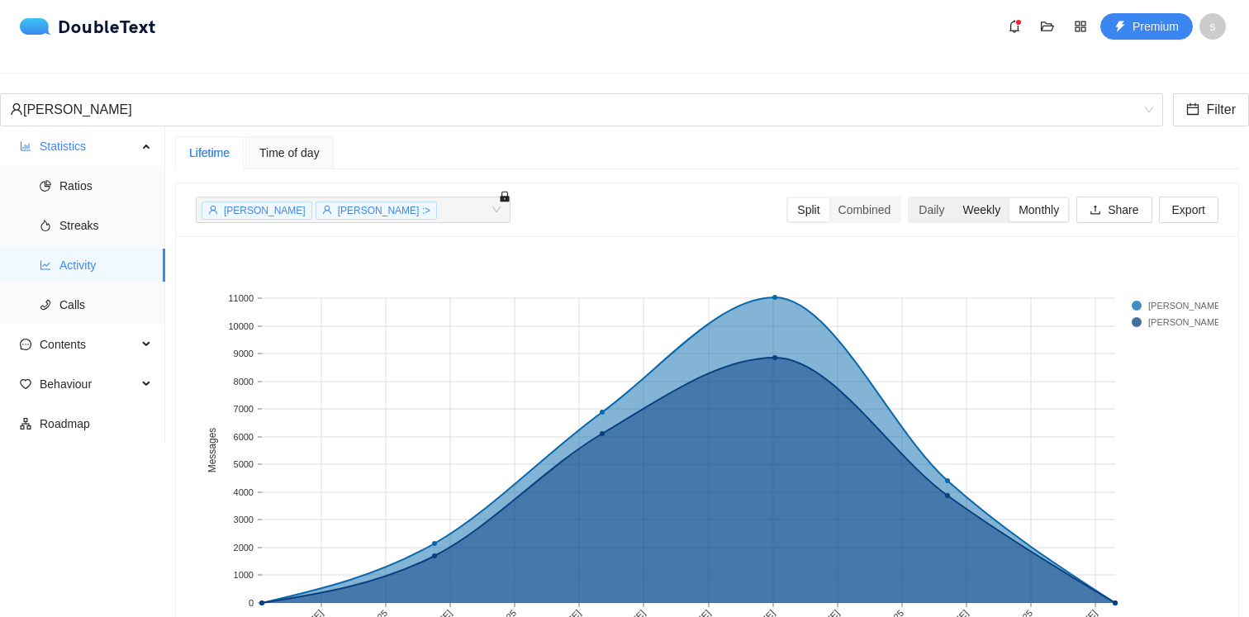
click at [977, 198] on div "Weekly" at bounding box center [981, 209] width 56 height 23
click at [953, 198] on input "Weekly" at bounding box center [953, 198] width 0 height 0
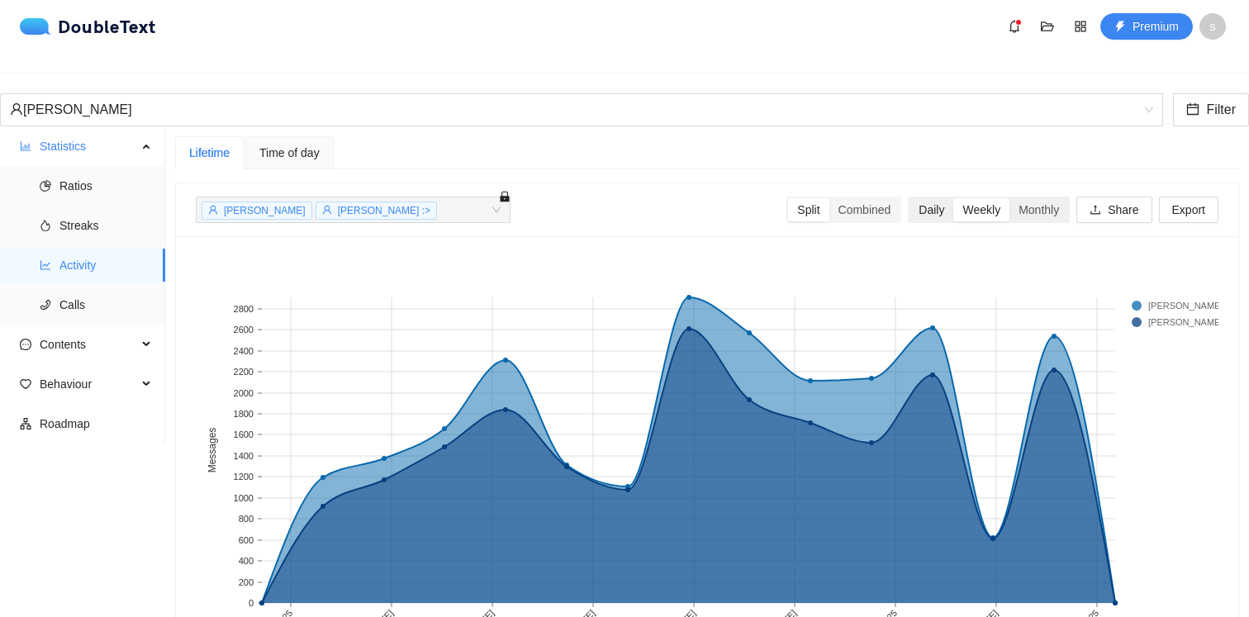
click at [930, 198] on div "Daily" at bounding box center [931, 209] width 44 height 23
click at [909, 198] on input "Daily" at bounding box center [909, 198] width 0 height 0
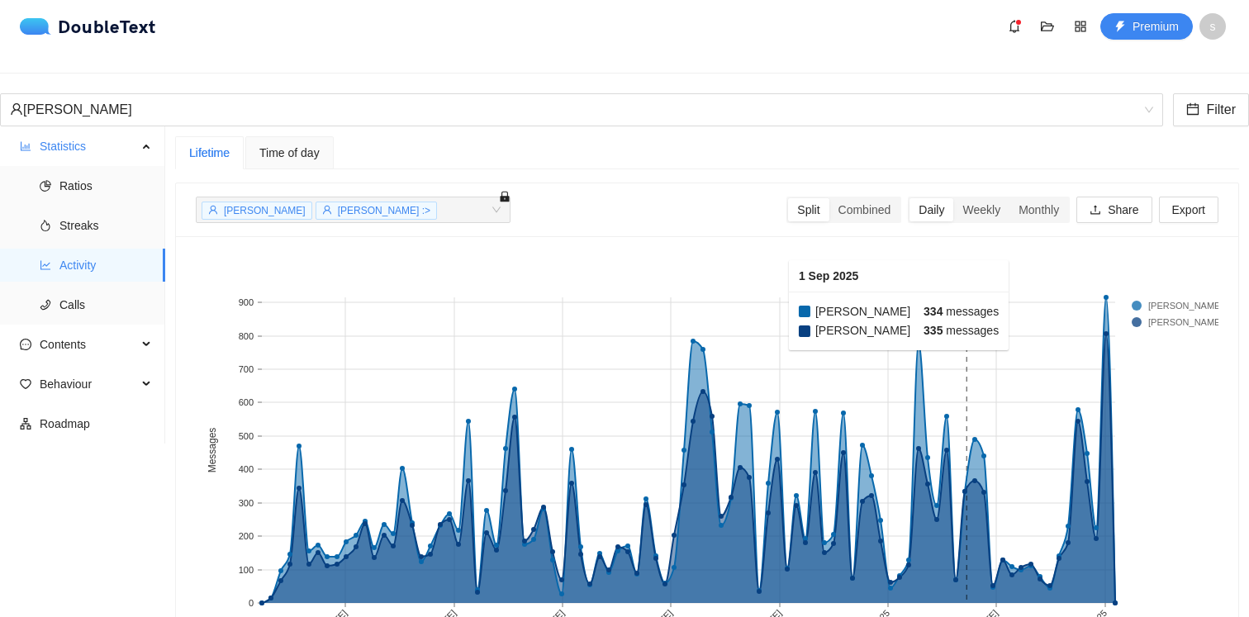
scroll to position [76, 0]
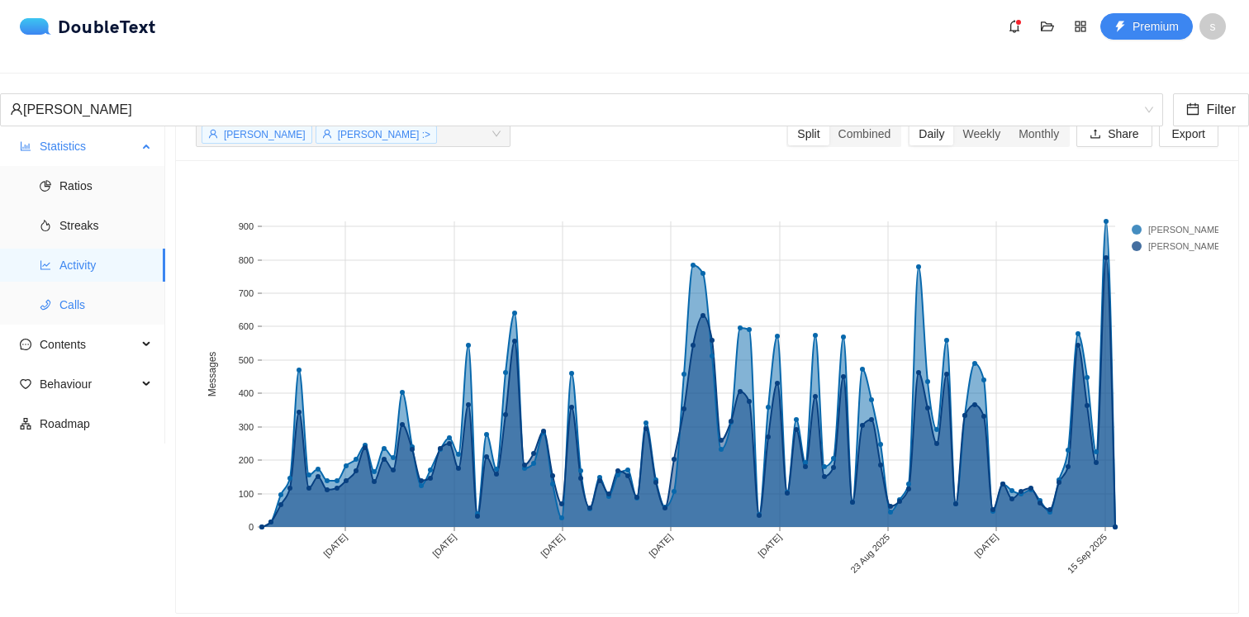
click at [60, 296] on span "Calls" at bounding box center [105, 304] width 92 height 33
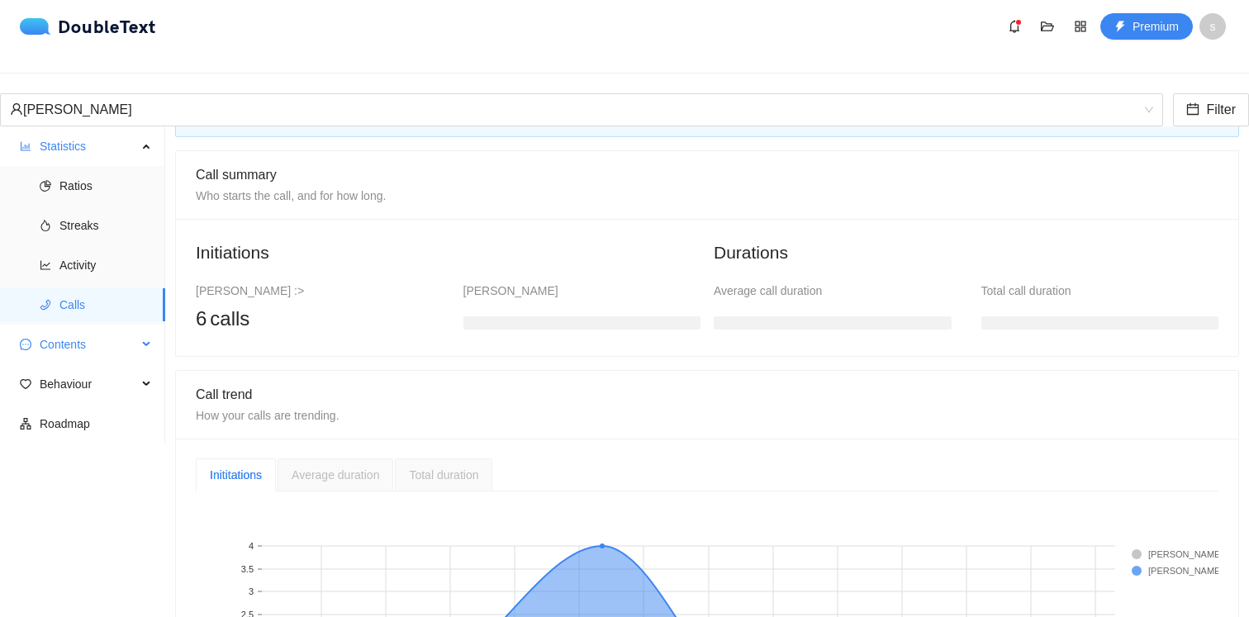
click at [118, 335] on span "Contents" at bounding box center [88, 344] width 97 height 33
click at [121, 372] on span "Word Cloud" at bounding box center [105, 383] width 92 height 33
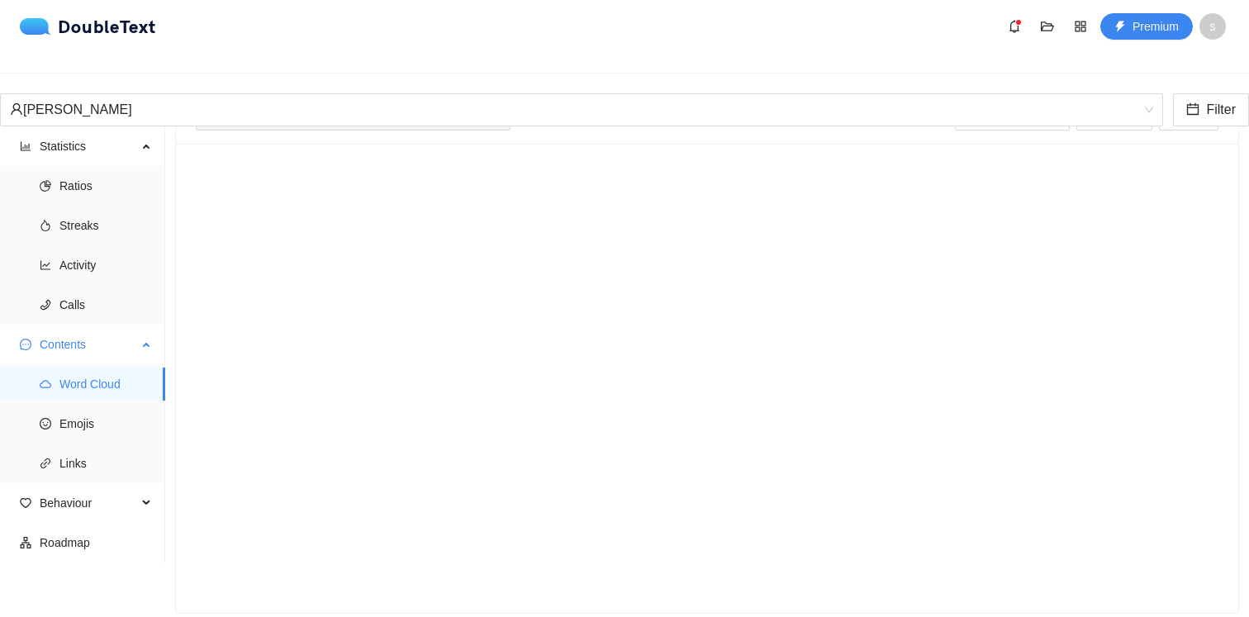
scroll to position [46, 0]
